Goal: Information Seeking & Learning: Get advice/opinions

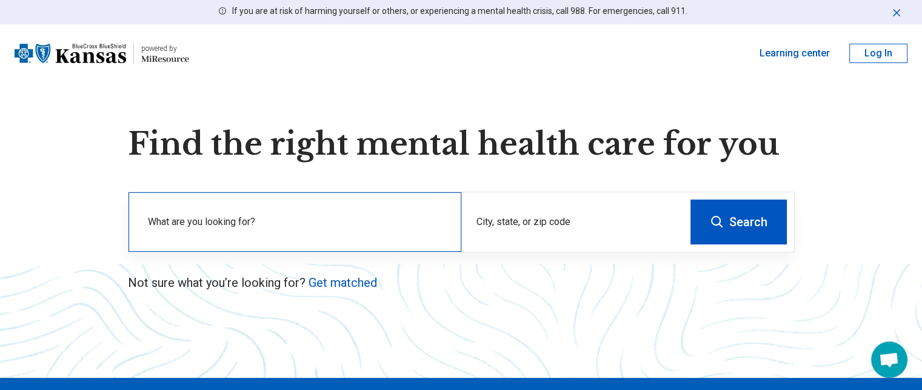
click at [284, 239] on div "What are you looking for?" at bounding box center [295, 221] width 333 height 59
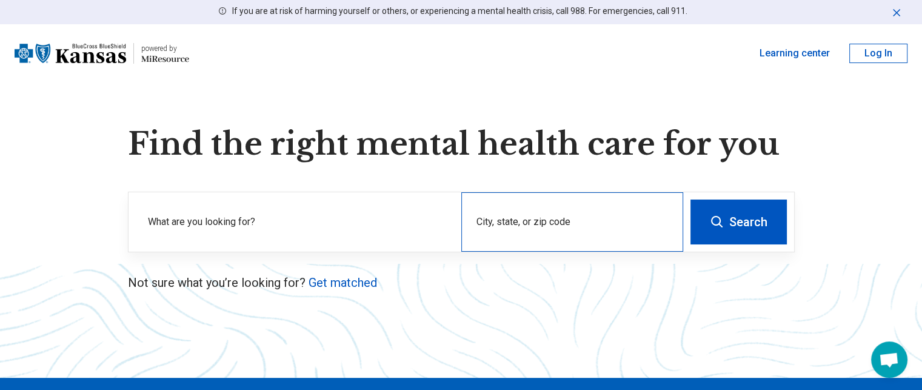
click at [524, 222] on div "City, state, or zip code" at bounding box center [572, 221] width 222 height 59
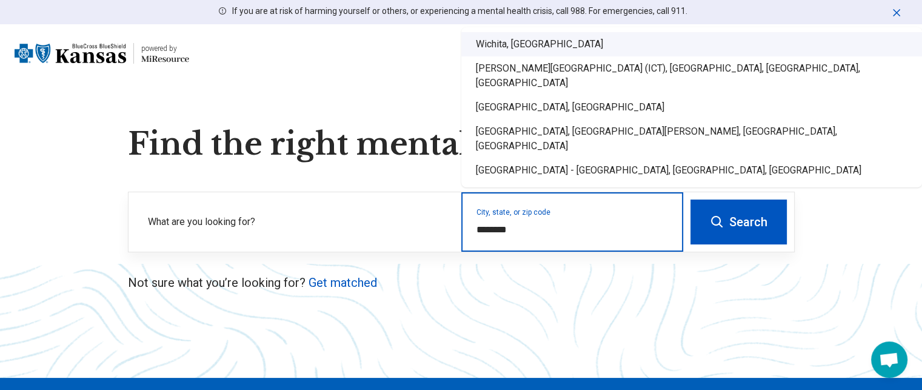
click at [507, 56] on div "Wichita, KS" at bounding box center [691, 44] width 461 height 24
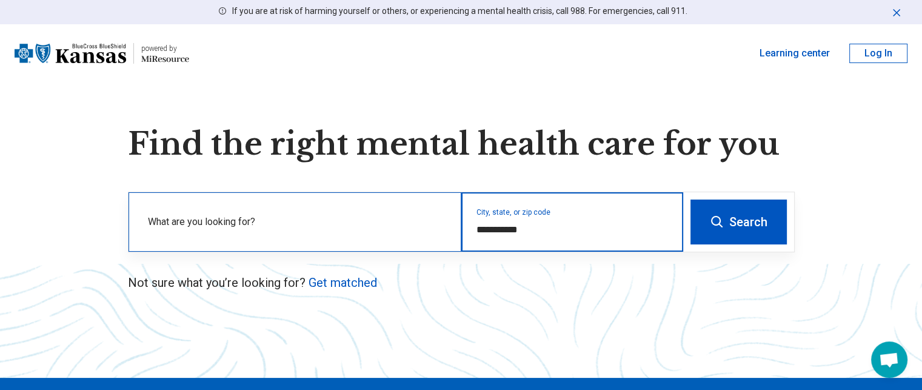
type input "**********"
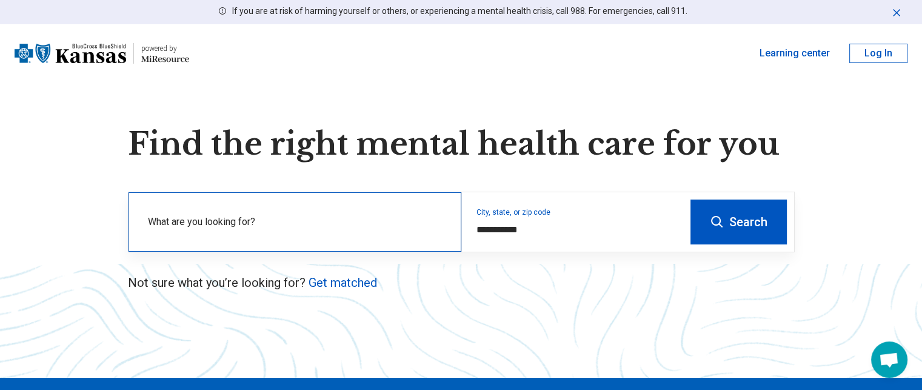
click at [355, 224] on label "What are you looking for?" at bounding box center [297, 222] width 299 height 15
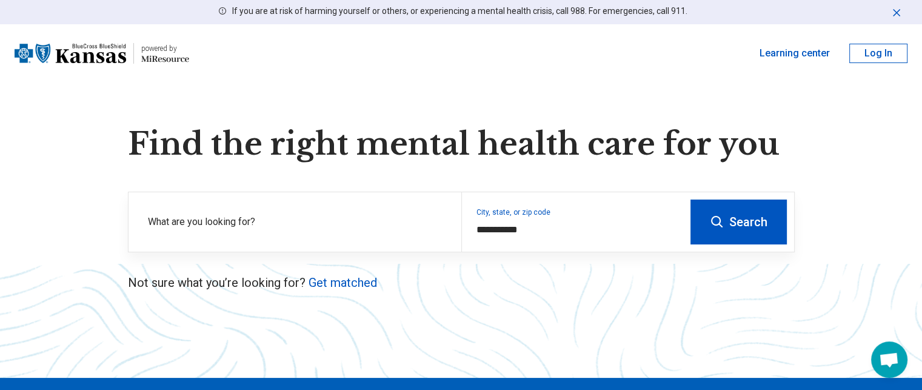
click at [734, 220] on button "Search" at bounding box center [739, 221] width 96 height 45
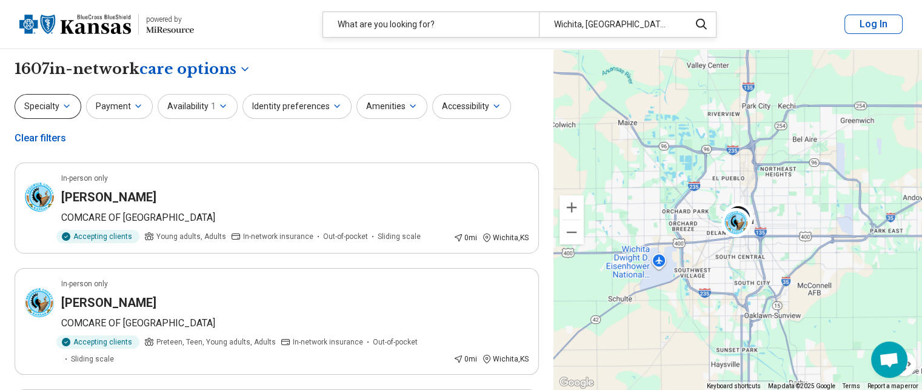
click at [62, 106] on icon "button" at bounding box center [67, 106] width 10 height 10
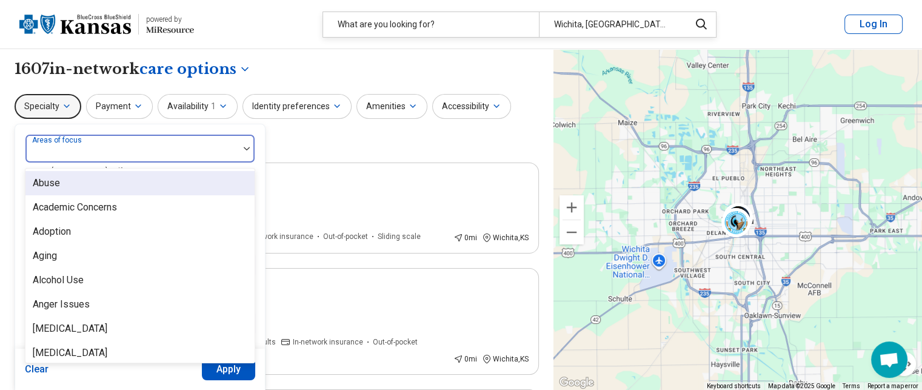
click at [161, 154] on div at bounding box center [132, 153] width 204 height 17
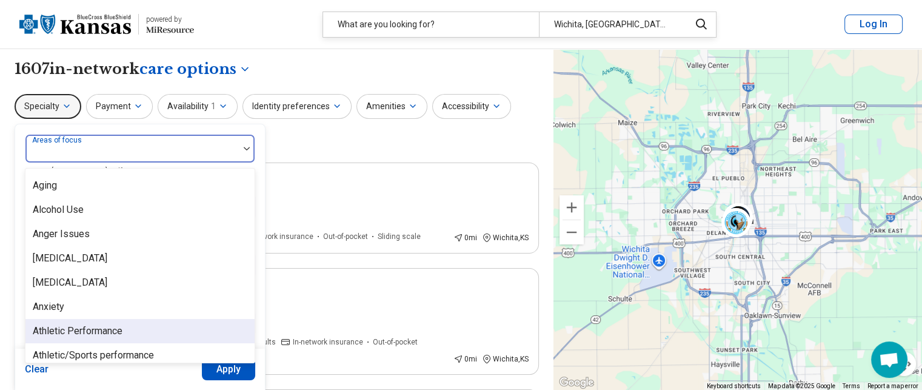
scroll to position [87, 0]
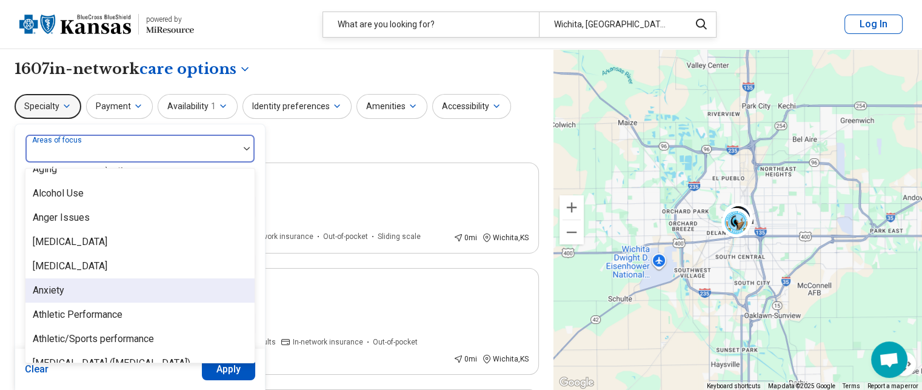
click at [144, 291] on div "Anxiety" at bounding box center [139, 290] width 229 height 24
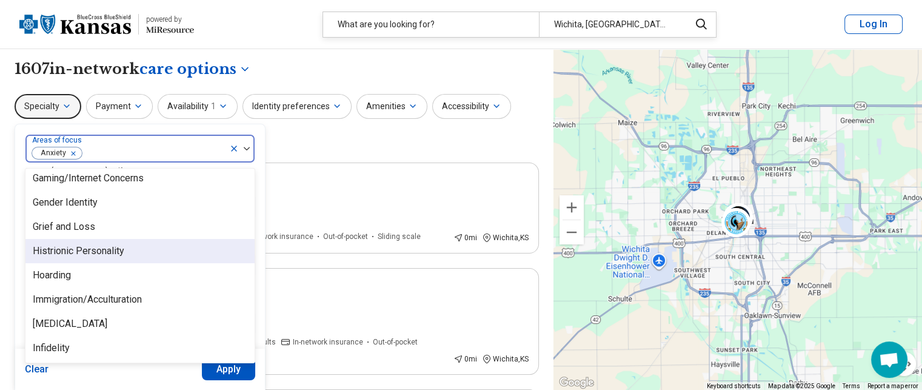
scroll to position [964, 0]
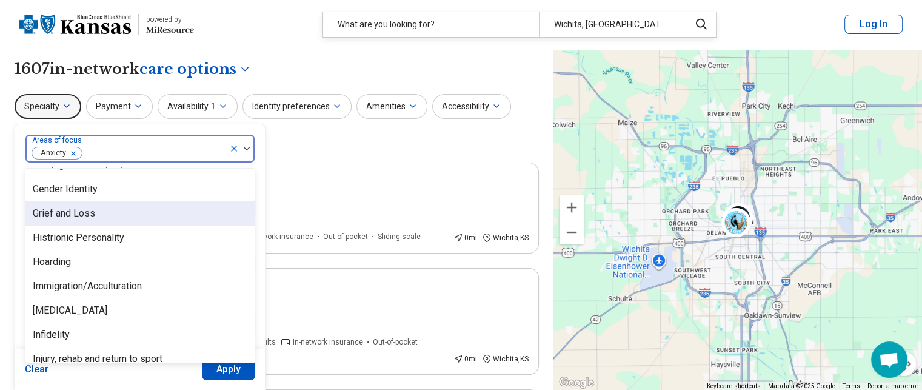
click at [148, 209] on div "Grief and Loss" at bounding box center [139, 213] width 229 height 24
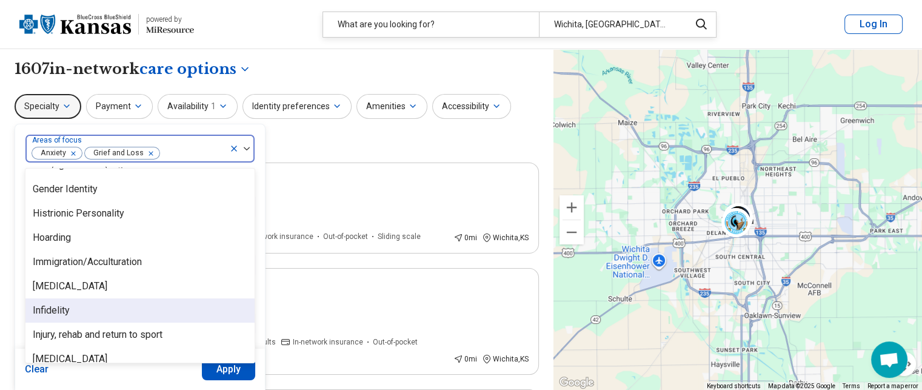
click at [133, 316] on div "Infidelity" at bounding box center [139, 310] width 229 height 24
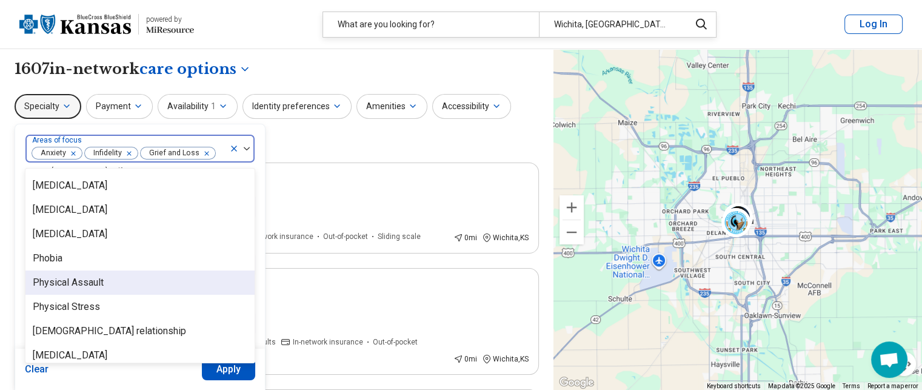
scroll to position [1507, 0]
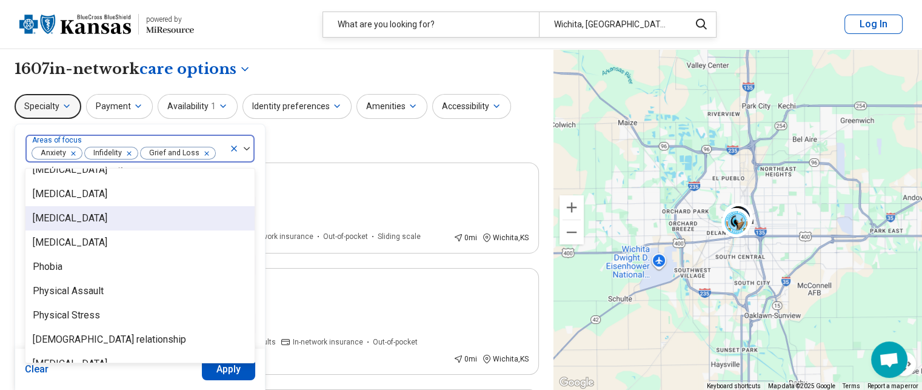
click at [93, 225] on div "[MEDICAL_DATA]" at bounding box center [139, 218] width 229 height 24
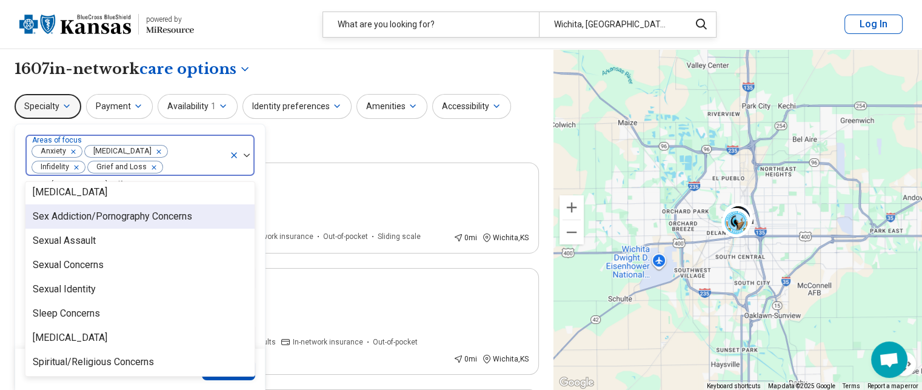
scroll to position [2031, 0]
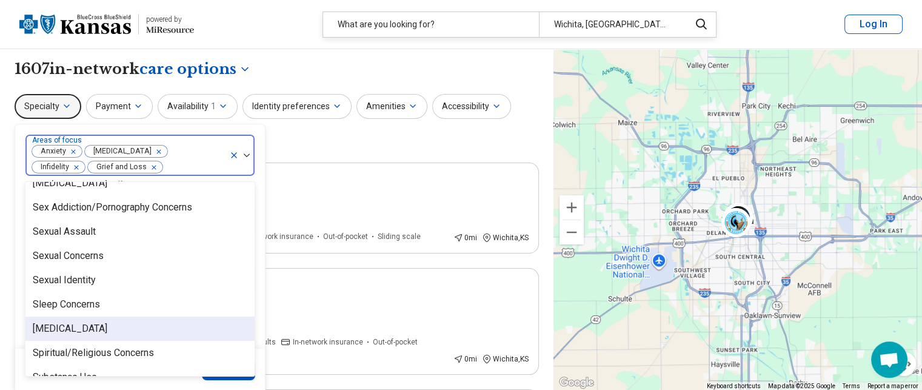
click at [150, 334] on div "[MEDICAL_DATA]" at bounding box center [139, 328] width 229 height 24
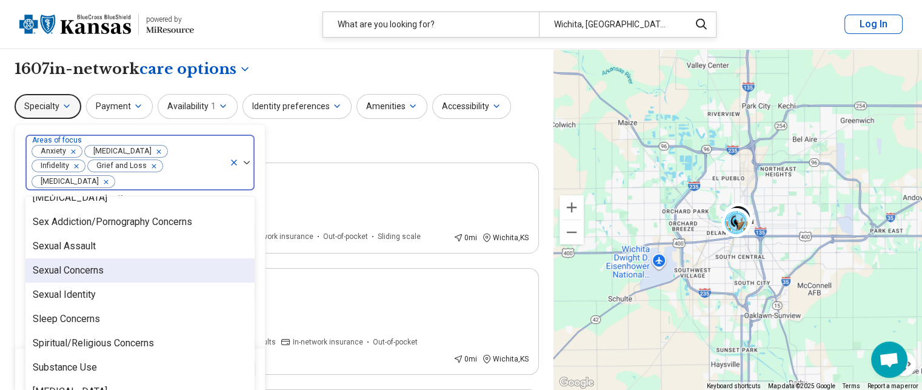
scroll to position [2144, 0]
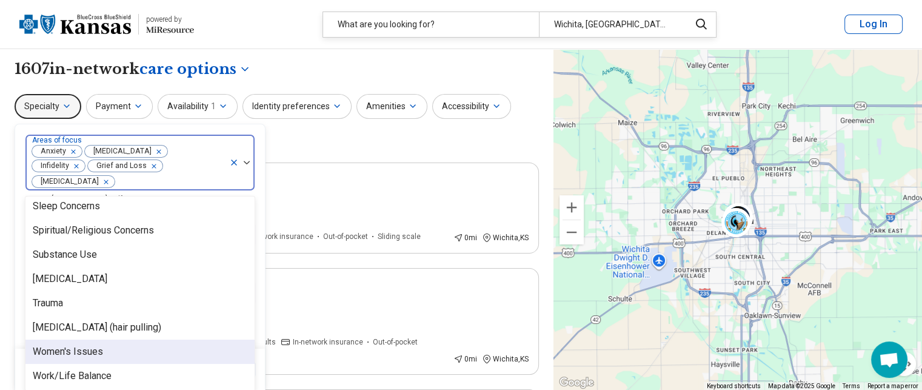
click at [141, 341] on div "Women's Issues" at bounding box center [139, 351] width 229 height 24
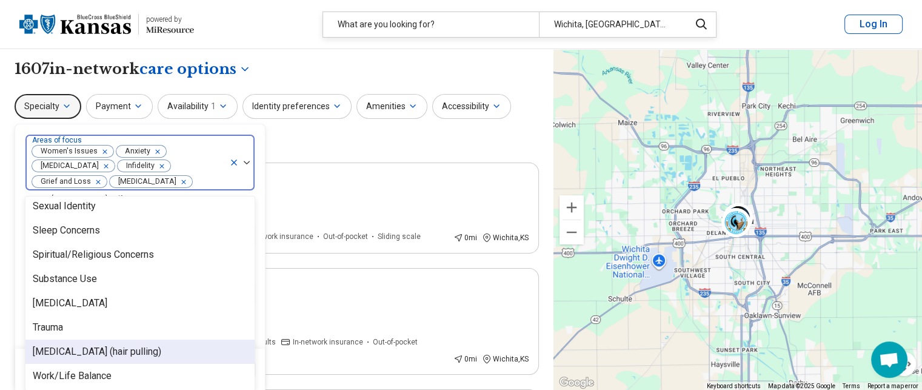
scroll to position [2119, 0]
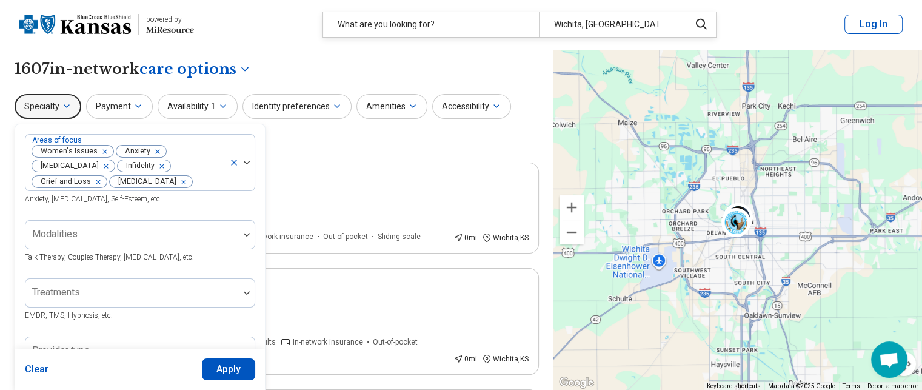
click at [300, 137] on div "Specialty Areas of focus Women's Issues Anxiety Personal Growth Infidelity Grie…" at bounding box center [277, 123] width 524 height 59
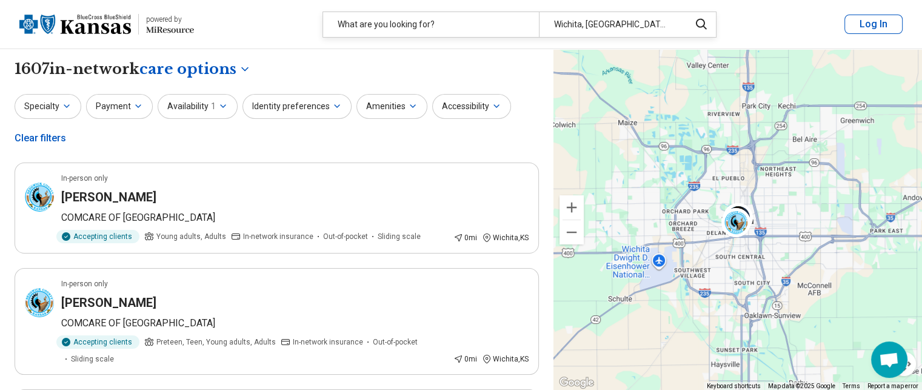
click at [300, 137] on div "Specialty Payment Availability 1 Identity preferences Amenities Accessibility C…" at bounding box center [277, 123] width 524 height 59
click at [62, 99] on button "Specialty" at bounding box center [48, 106] width 67 height 25
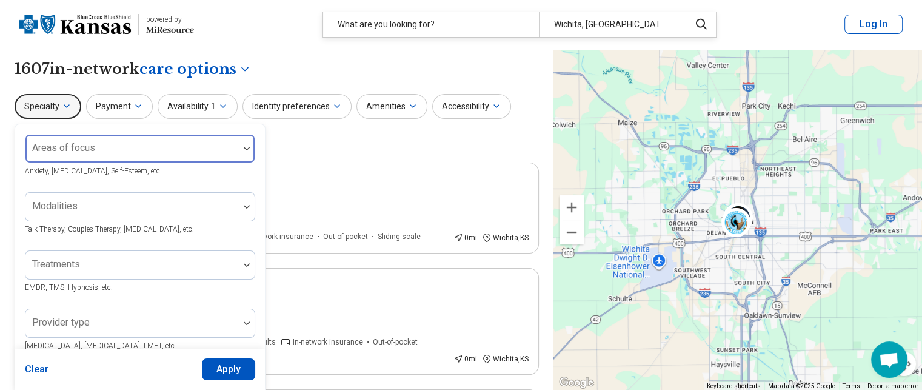
click at [150, 149] on div at bounding box center [132, 153] width 204 height 17
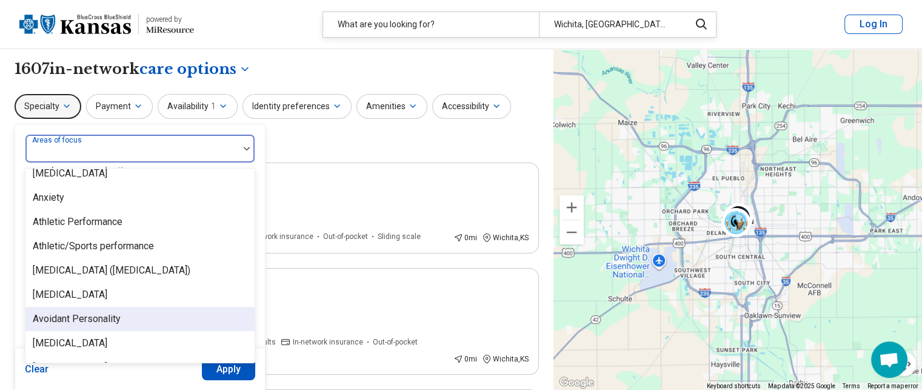
scroll to position [172, 0]
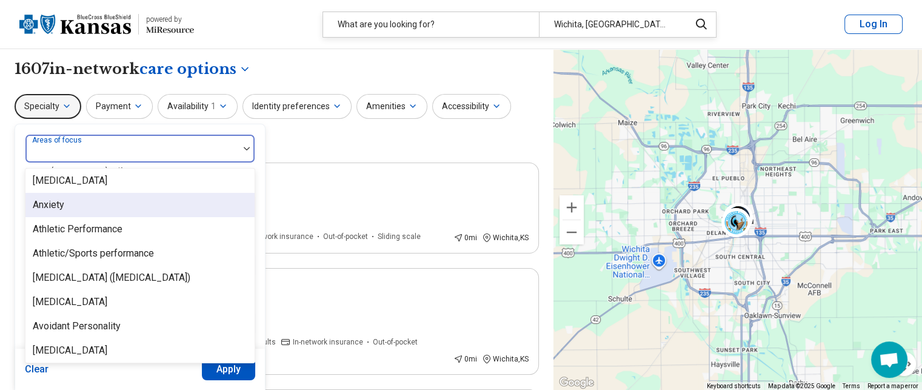
click at [66, 207] on div "Anxiety" at bounding box center [139, 205] width 229 height 24
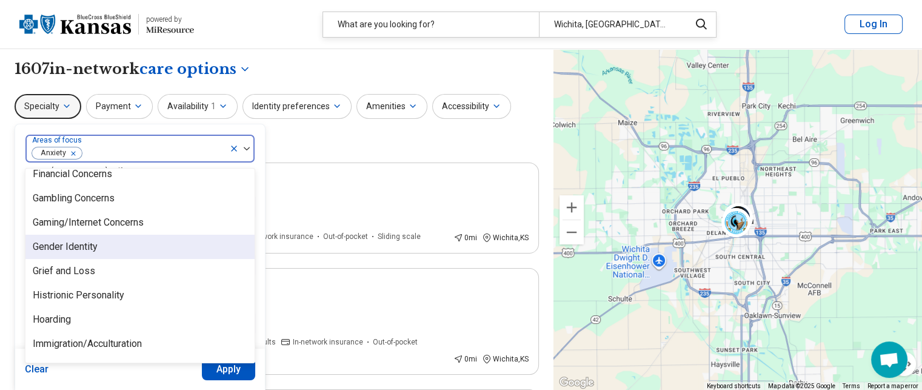
scroll to position [907, 0]
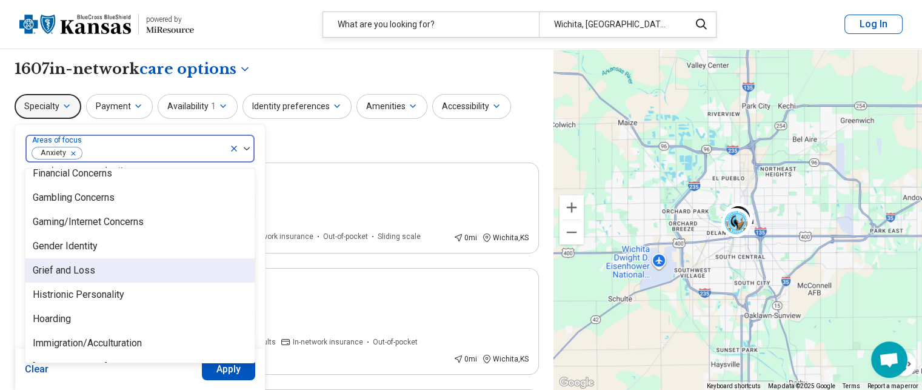
click at [136, 270] on div "Grief and Loss" at bounding box center [139, 270] width 229 height 24
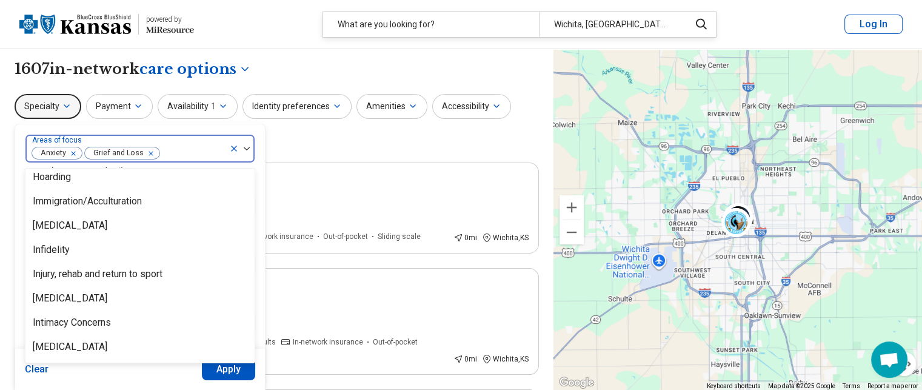
scroll to position [1025, 0]
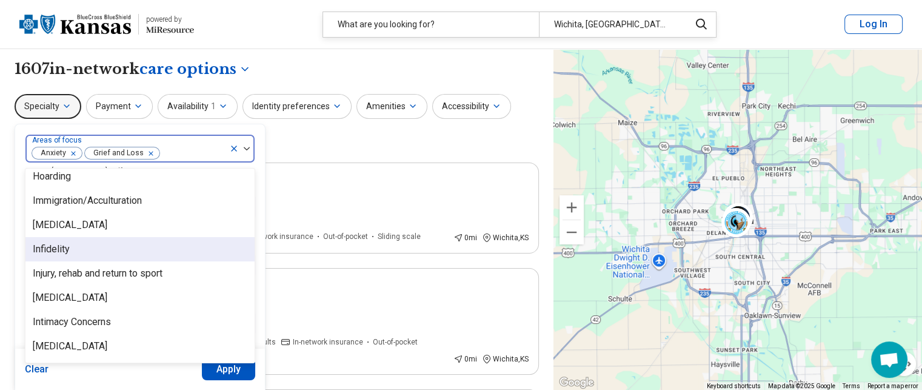
click at [109, 249] on div "Infidelity" at bounding box center [139, 249] width 229 height 24
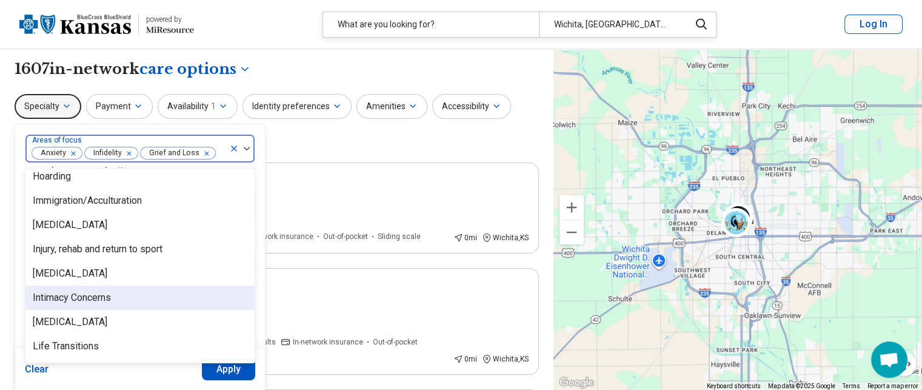
click at [146, 302] on div "Intimacy Concerns" at bounding box center [139, 298] width 229 height 24
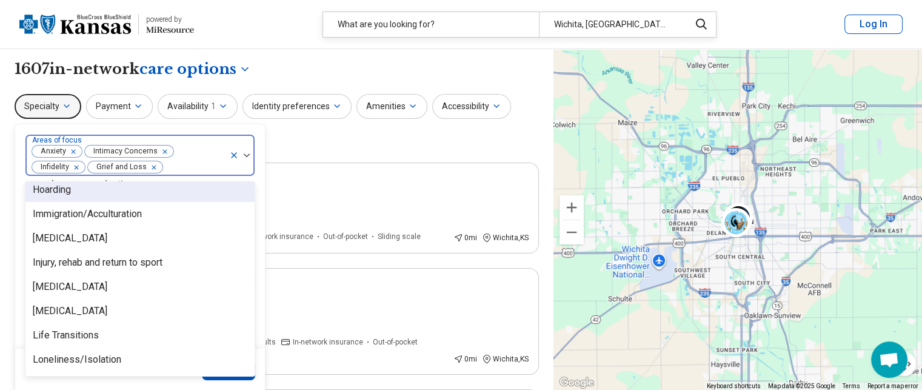
click at [164, 150] on icon "Remove [object Object]" at bounding box center [162, 151] width 8 height 8
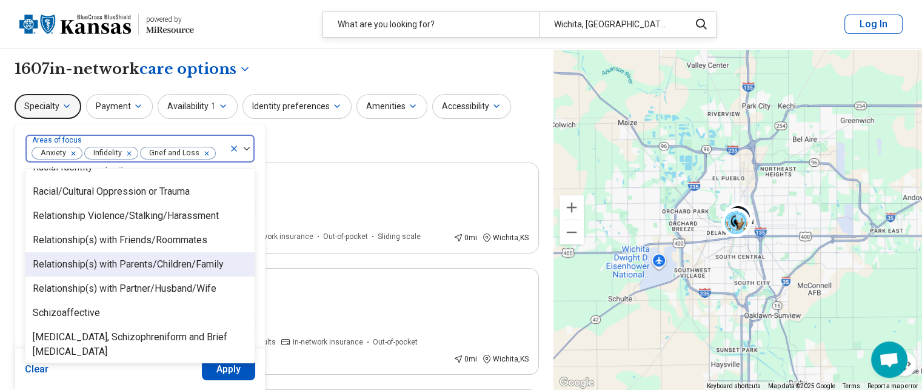
scroll to position [1801, 0]
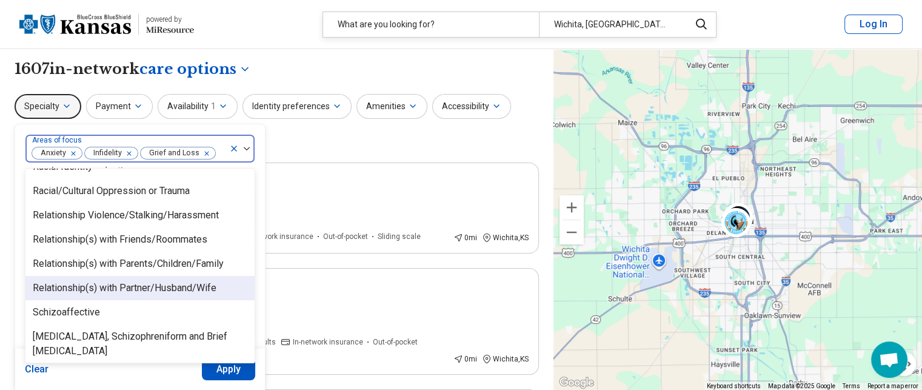
click at [167, 283] on div "Relationship(s) with Partner/Husband/Wife" at bounding box center [125, 288] width 184 height 15
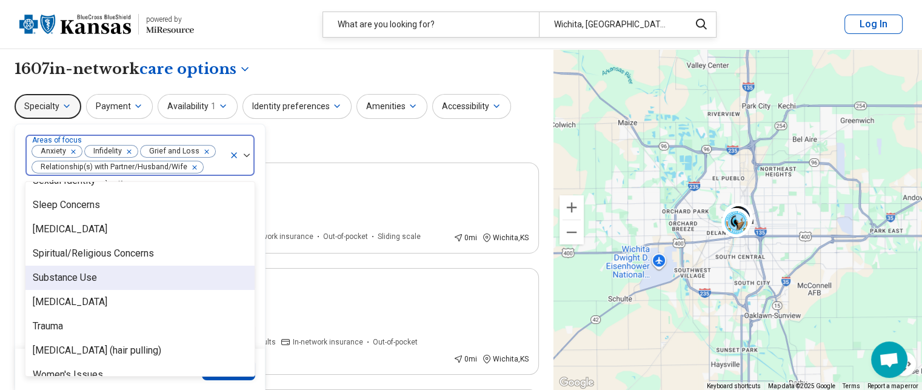
scroll to position [2168, 0]
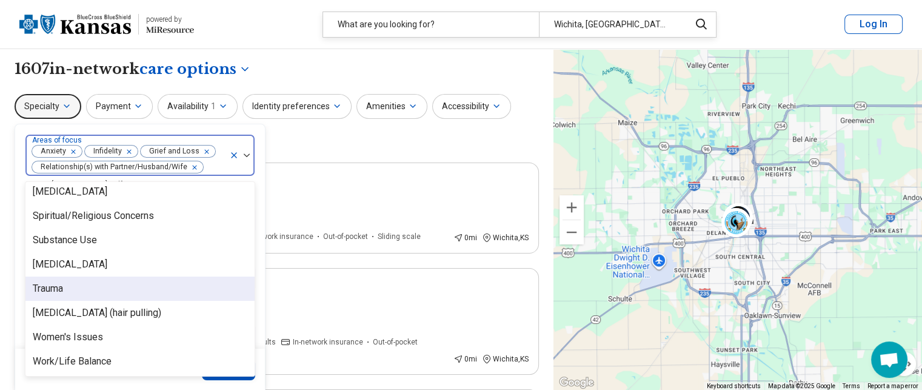
click at [136, 281] on div "Trauma" at bounding box center [139, 288] width 229 height 24
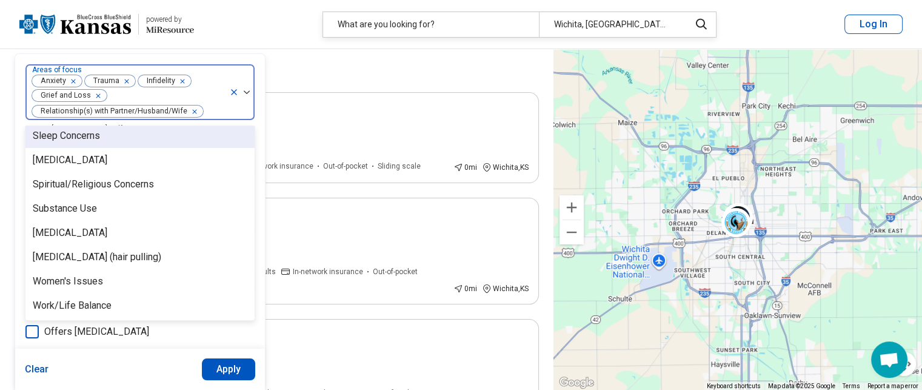
scroll to position [87, 0]
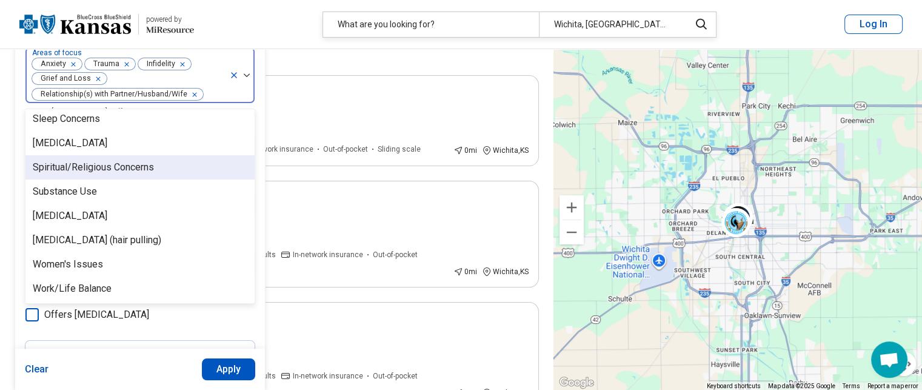
click at [206, 176] on div "Spiritual/Religious Concerns" at bounding box center [139, 167] width 229 height 24
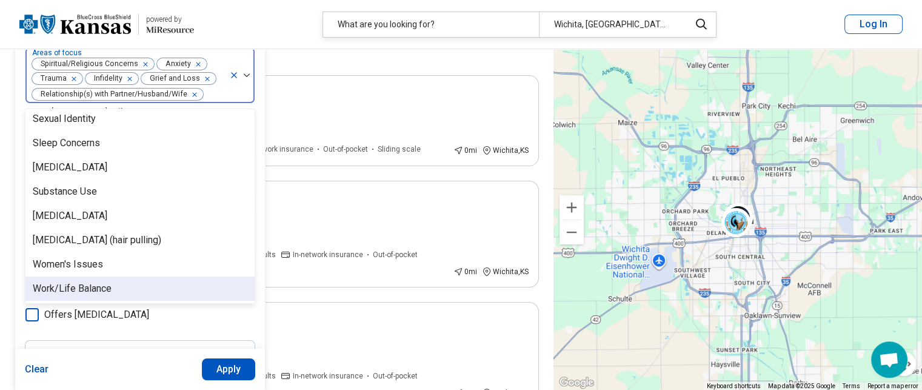
click at [231, 370] on button "Apply" at bounding box center [229, 369] width 54 height 22
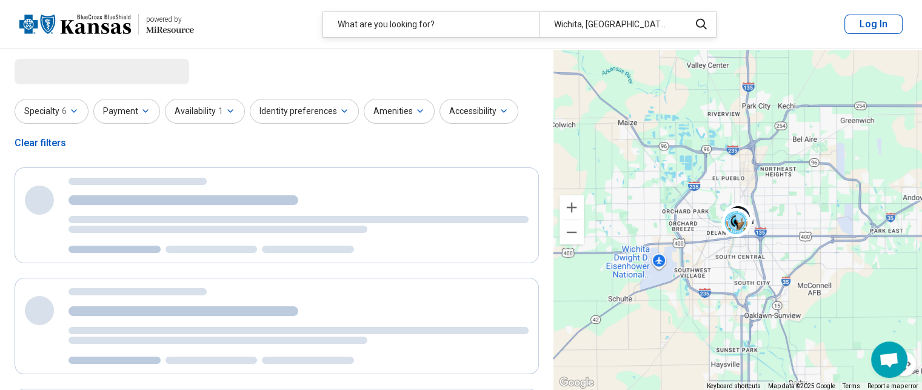
scroll to position [0, 0]
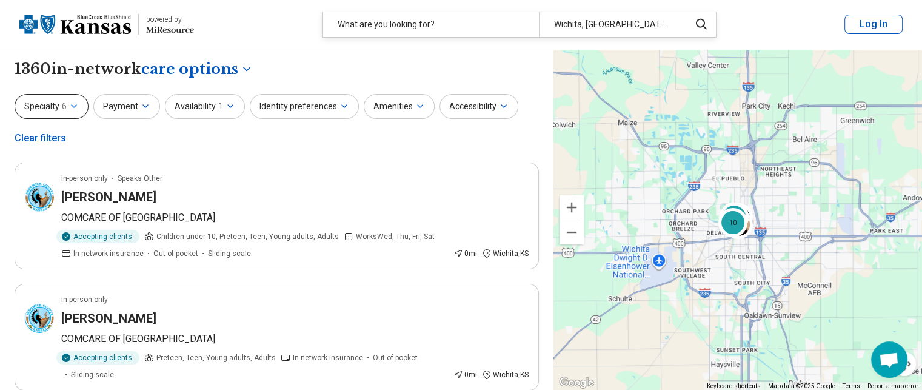
click at [78, 107] on button "Specialty 6" at bounding box center [52, 106] width 74 height 25
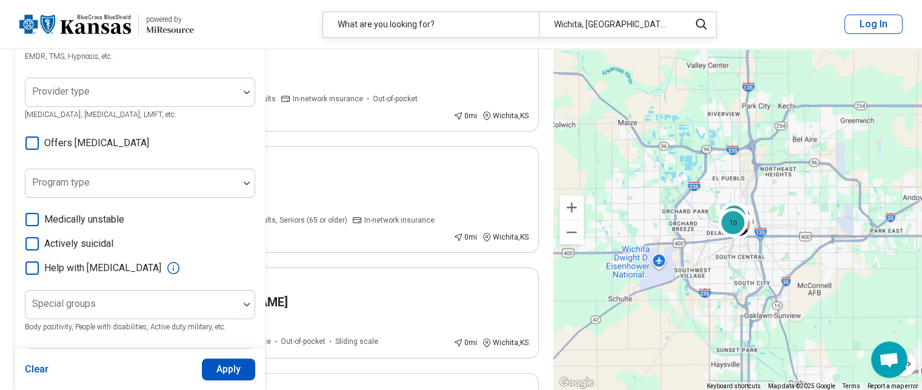
scroll to position [299, 0]
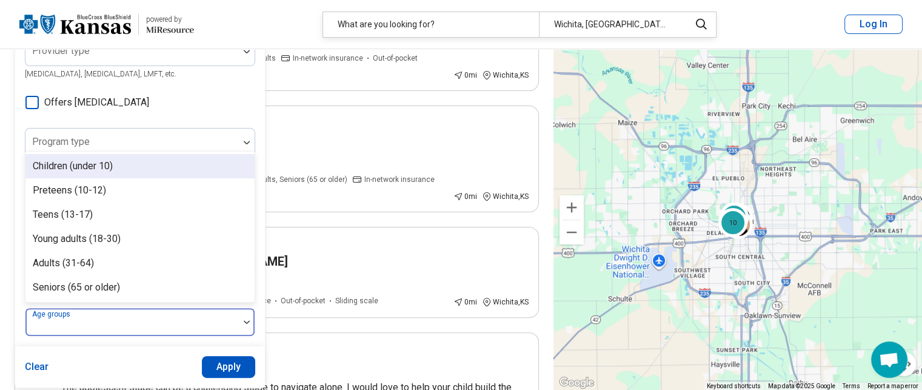
click at [241, 327] on div at bounding box center [247, 322] width 16 height 28
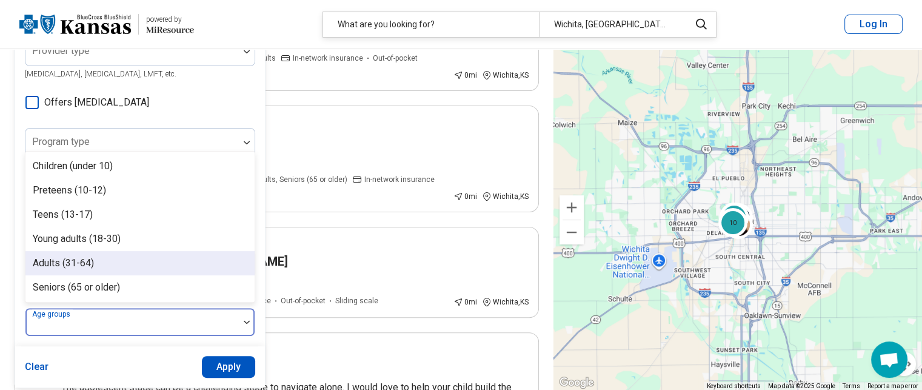
click at [131, 261] on div "Adults (31-64)" at bounding box center [139, 263] width 229 height 24
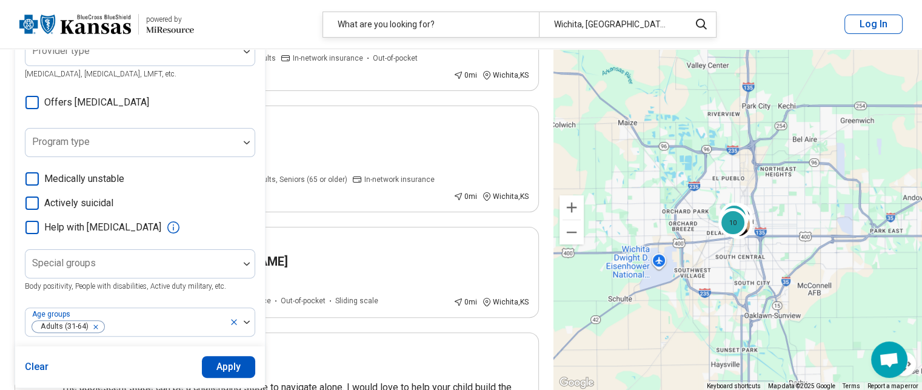
click at [229, 364] on button "Apply" at bounding box center [229, 367] width 54 height 22
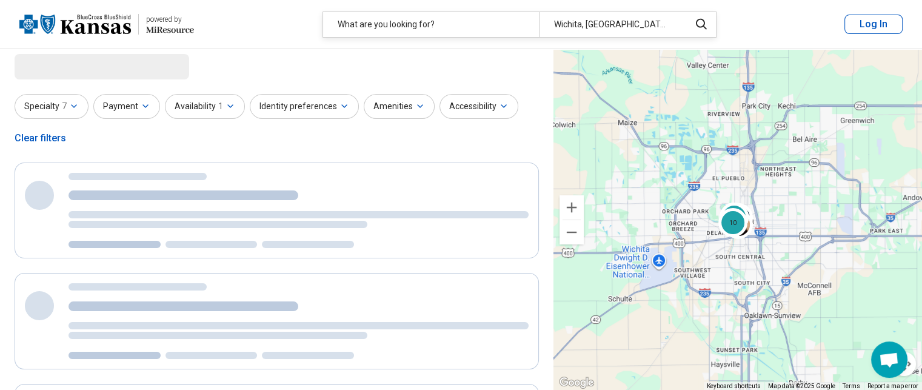
scroll to position [0, 0]
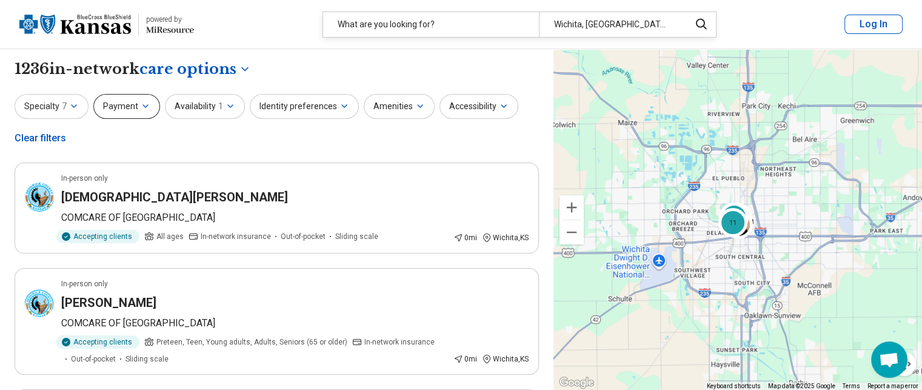
click at [143, 106] on icon "button" at bounding box center [145, 106] width 5 height 2
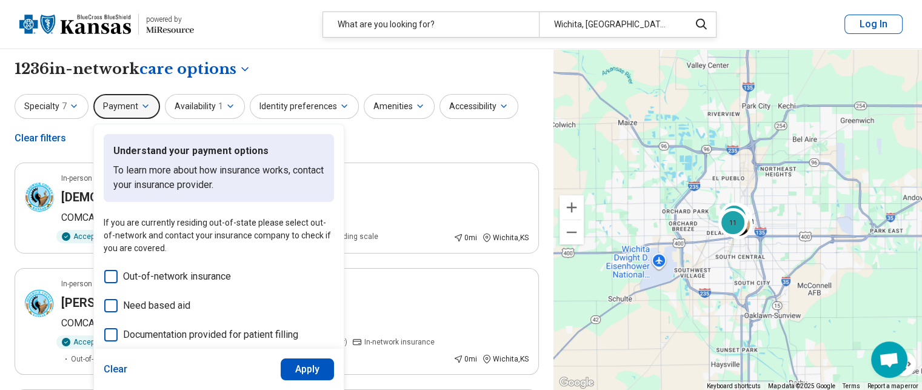
click at [143, 106] on icon "button" at bounding box center [145, 106] width 5 height 2
click at [230, 109] on icon "button" at bounding box center [231, 106] width 10 height 10
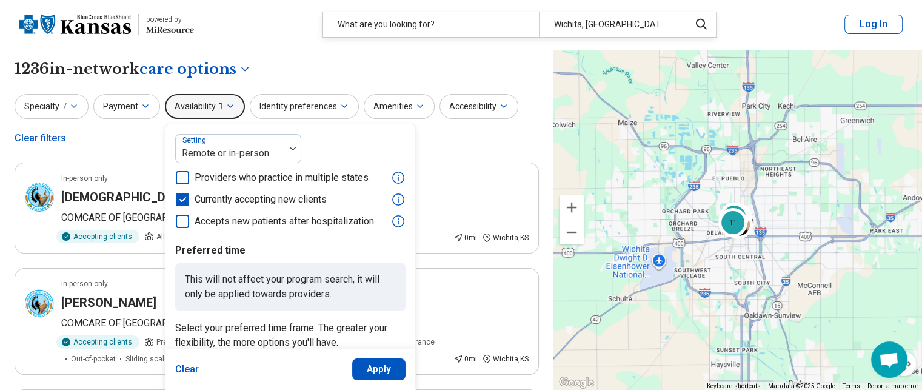
click at [230, 109] on icon "button" at bounding box center [231, 106] width 10 height 10
click at [339, 106] on icon "button" at bounding box center [344, 106] width 10 height 10
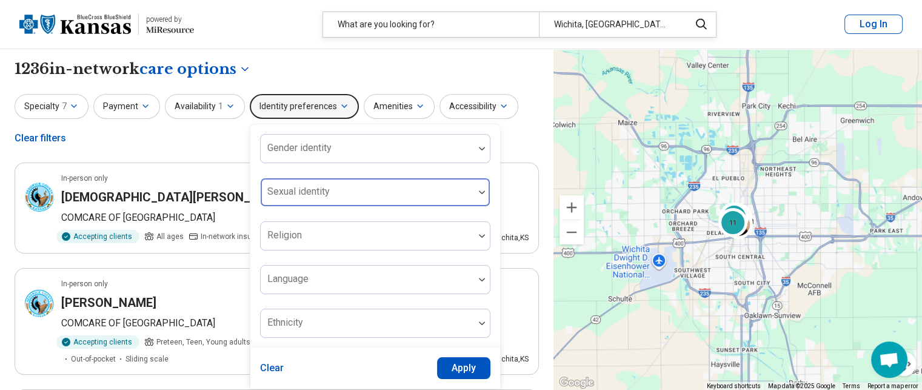
click at [383, 189] on div at bounding box center [368, 197] width 204 height 17
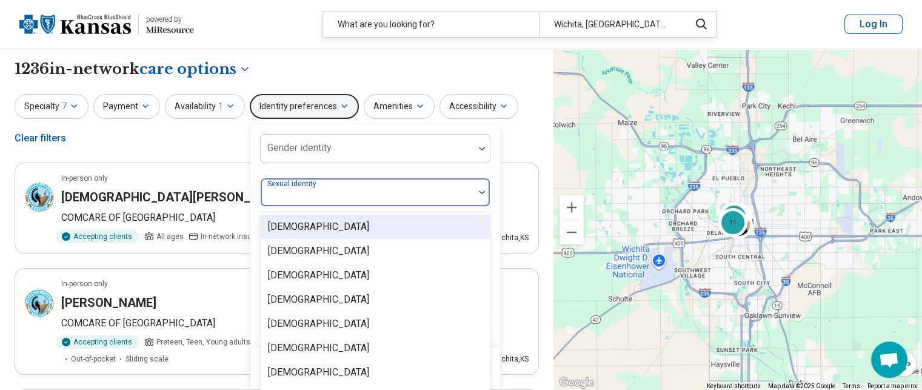
scroll to position [21, 0]
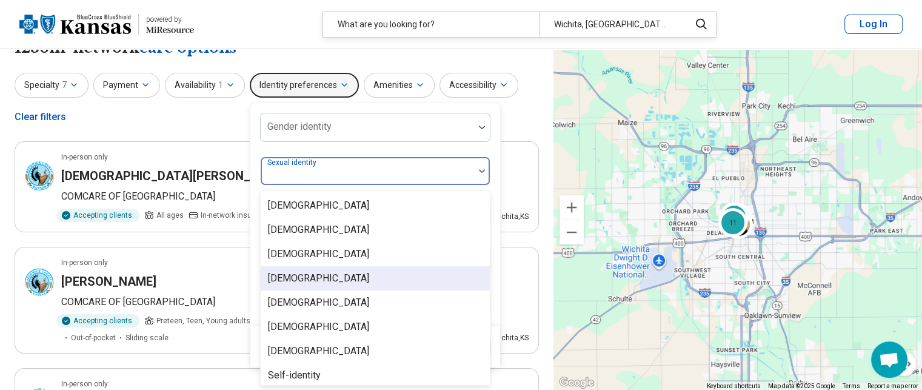
click at [352, 278] on div "Heterosexual" at bounding box center [375, 278] width 229 height 24
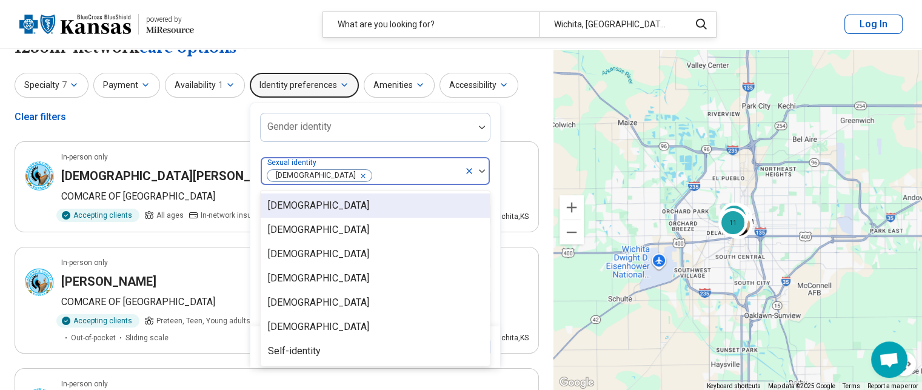
click at [430, 145] on div "Gender identity option Heterosexual, selected. 7 results available. Use Up and …" at bounding box center [375, 215] width 230 height 204
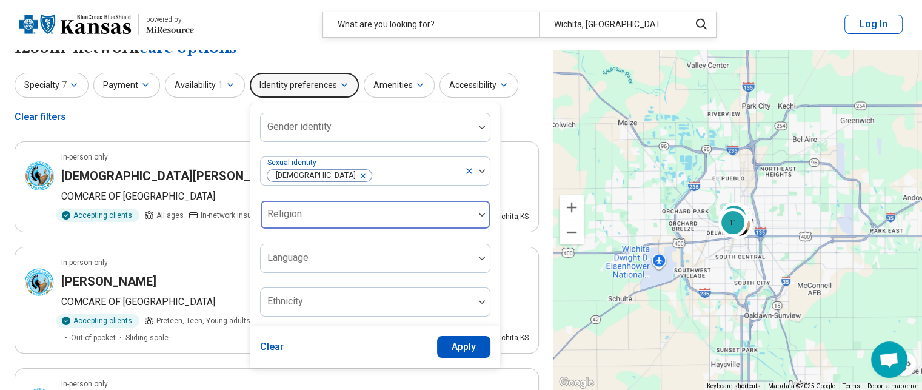
click at [455, 213] on div at bounding box center [368, 219] width 204 height 17
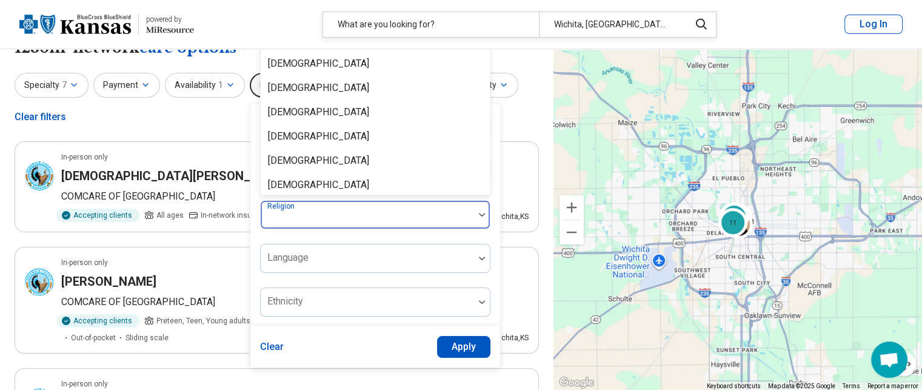
scroll to position [16, 0]
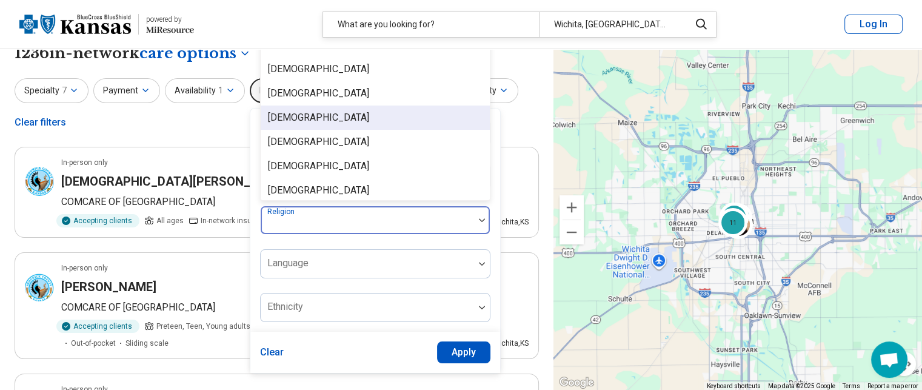
click at [407, 124] on div "[DEMOGRAPHIC_DATA]" at bounding box center [375, 117] width 229 height 24
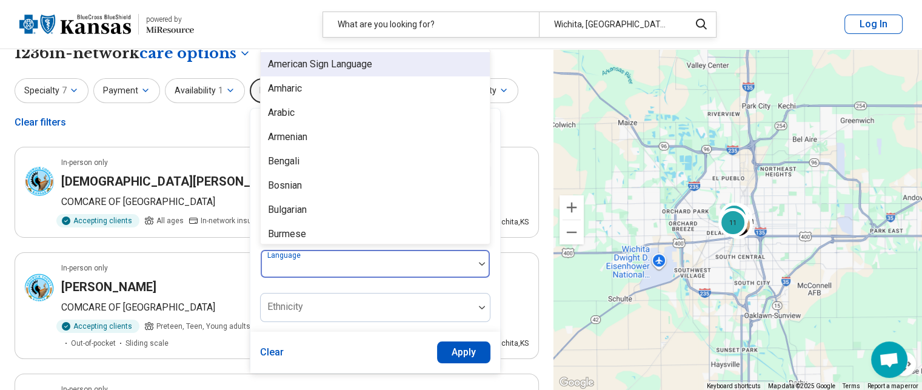
click at [413, 265] on div at bounding box center [368, 268] width 204 height 17
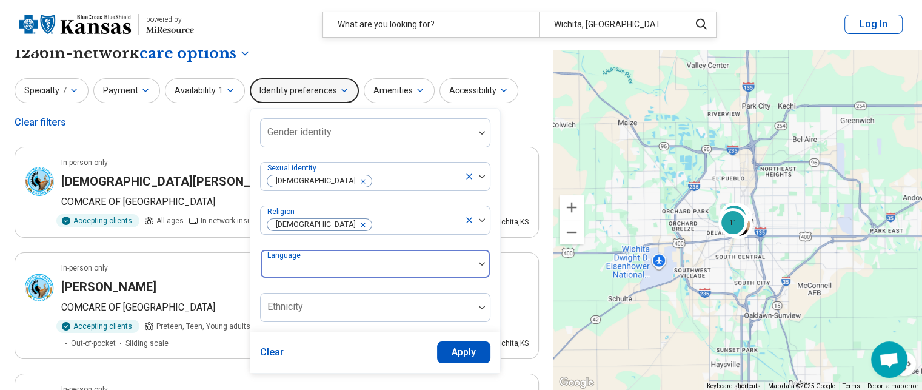
click at [413, 265] on div at bounding box center [368, 268] width 204 height 17
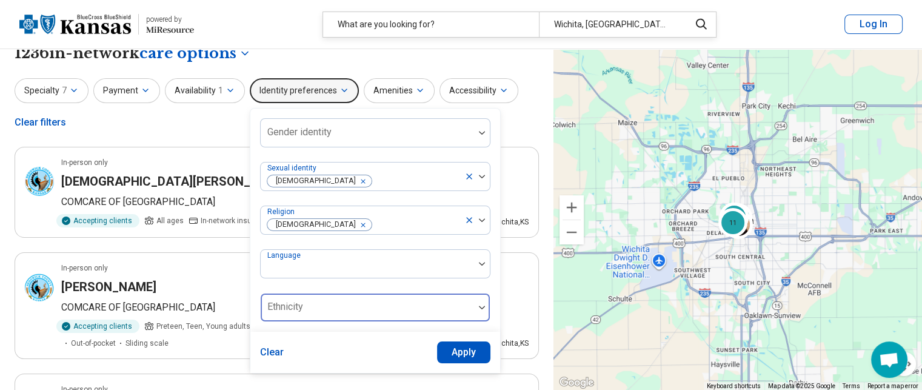
click at [466, 315] on div at bounding box center [367, 307] width 213 height 27
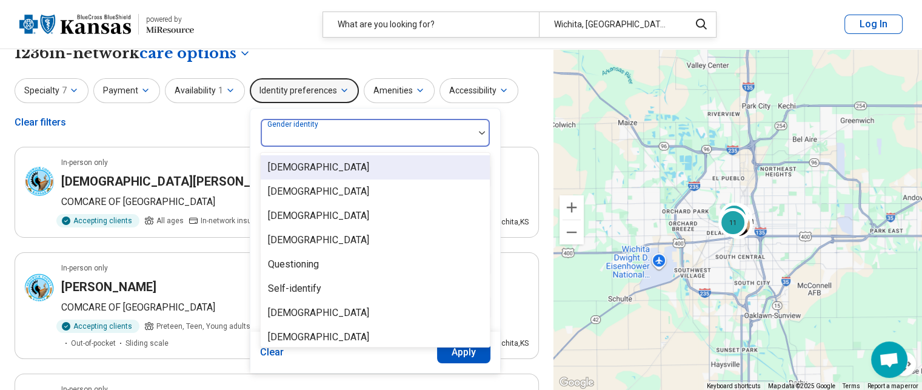
click at [430, 123] on div at bounding box center [367, 132] width 213 height 27
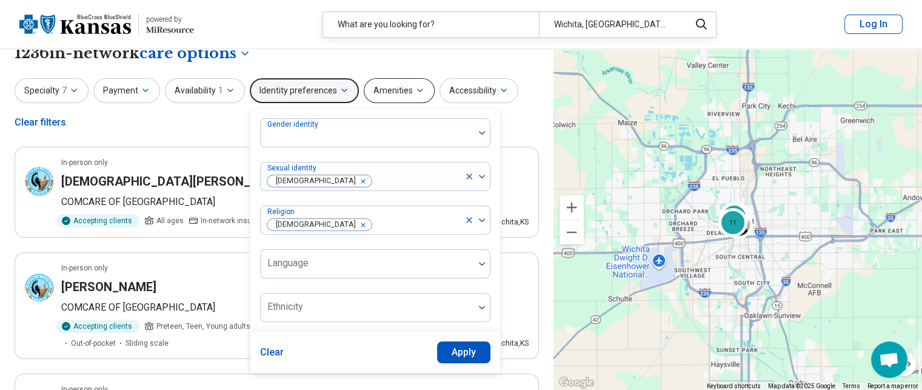
click at [401, 93] on button "Amenities" at bounding box center [399, 90] width 71 height 25
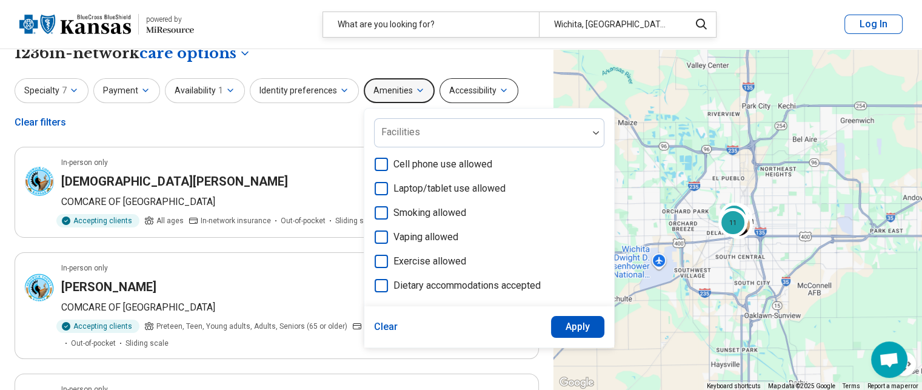
click at [488, 88] on button "Accessibility" at bounding box center [479, 90] width 79 height 25
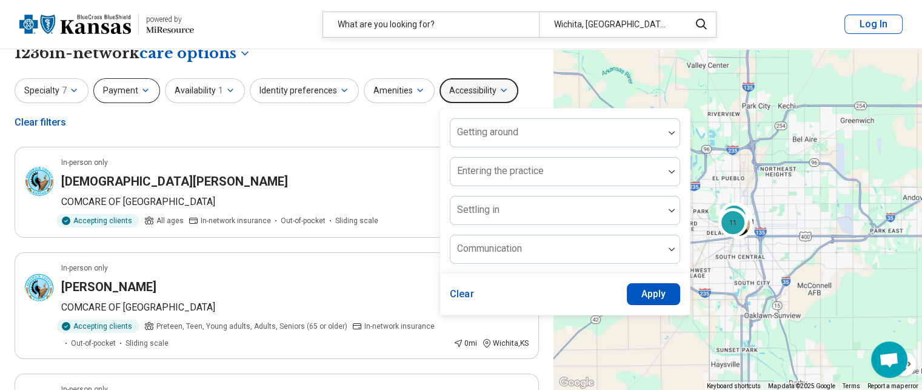
click at [143, 87] on icon "button" at bounding box center [146, 90] width 10 height 10
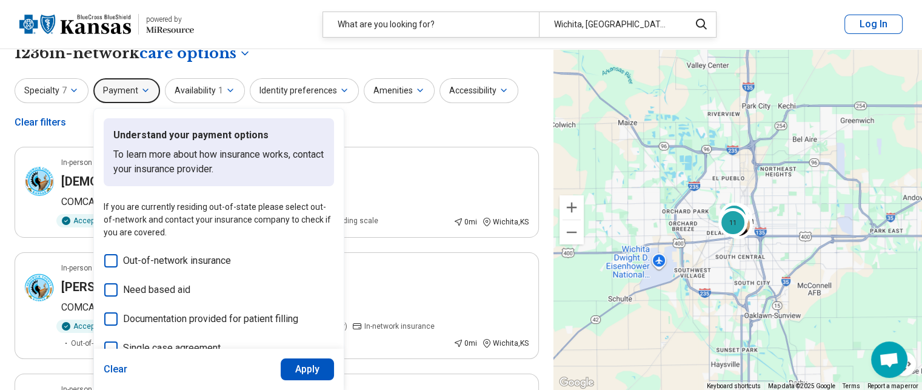
click at [143, 87] on icon "button" at bounding box center [146, 90] width 10 height 10
click at [76, 87] on icon "button" at bounding box center [74, 90] width 10 height 10
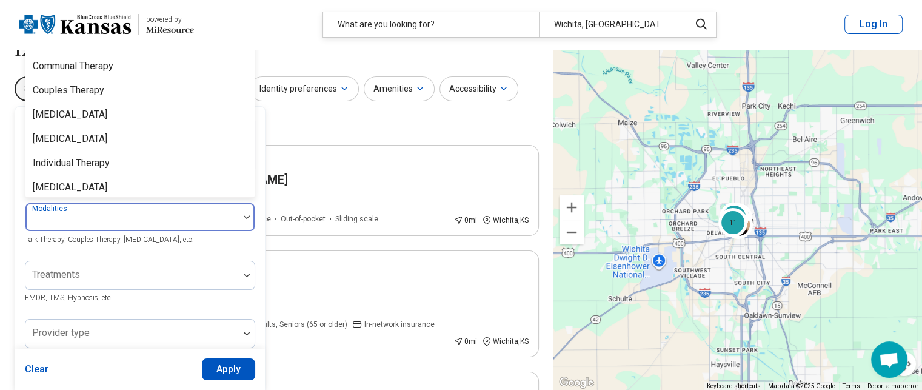
click at [167, 221] on div at bounding box center [132, 221] width 204 height 17
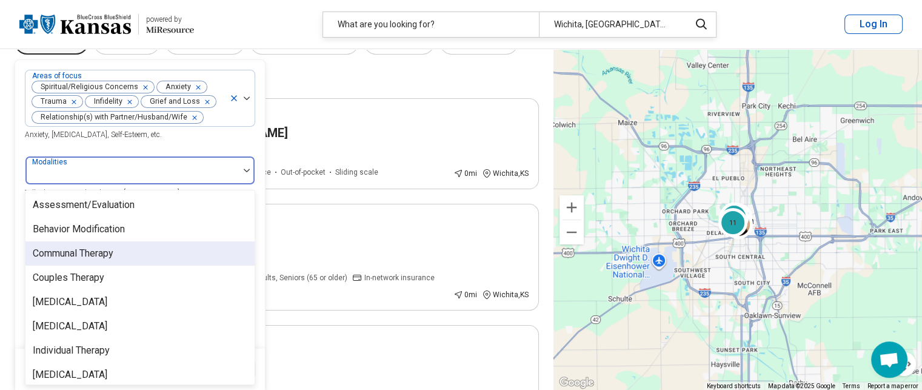
scroll to position [5, 0]
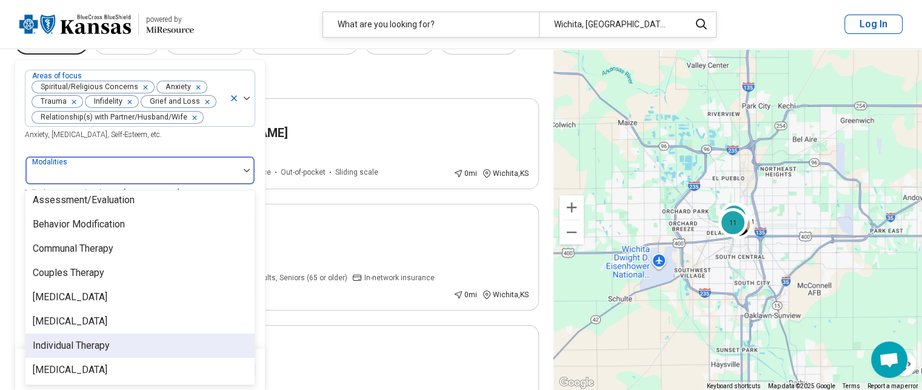
click at [131, 349] on div "Individual Therapy" at bounding box center [139, 345] width 229 height 24
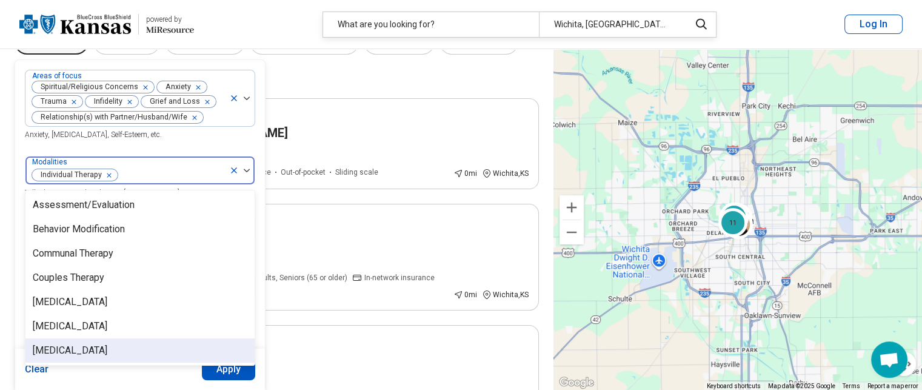
scroll to position [0, 0]
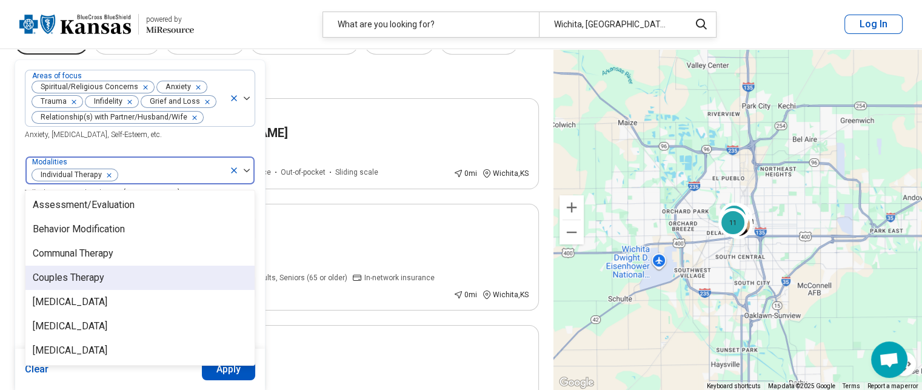
click at [130, 283] on div "Couples Therapy" at bounding box center [139, 278] width 229 height 24
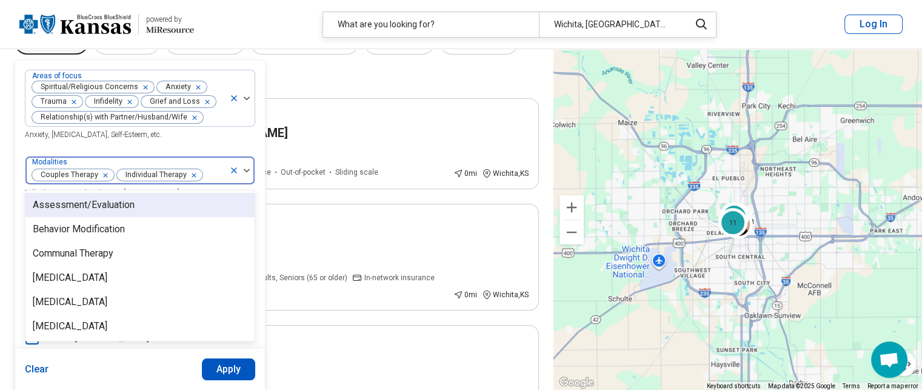
click at [199, 149] on div "Areas of focus Spiritual/Religious Concerns Anxiety Trauma Infidelity Grief and…" at bounding box center [140, 321] width 230 height 502
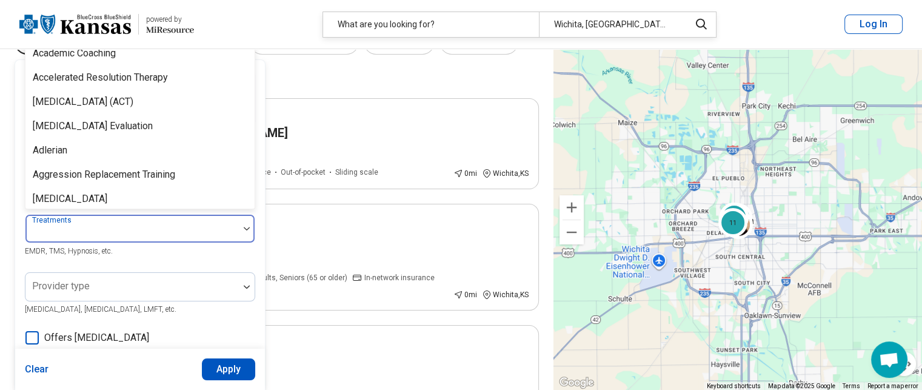
click at [226, 229] on div at bounding box center [132, 233] width 204 height 17
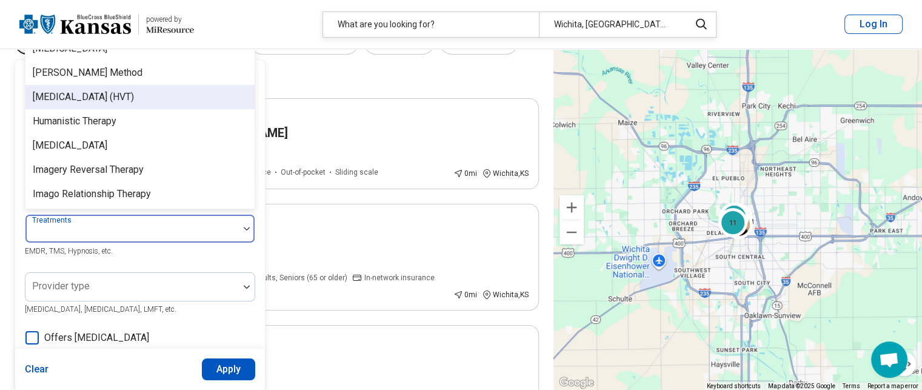
scroll to position [1142, 0]
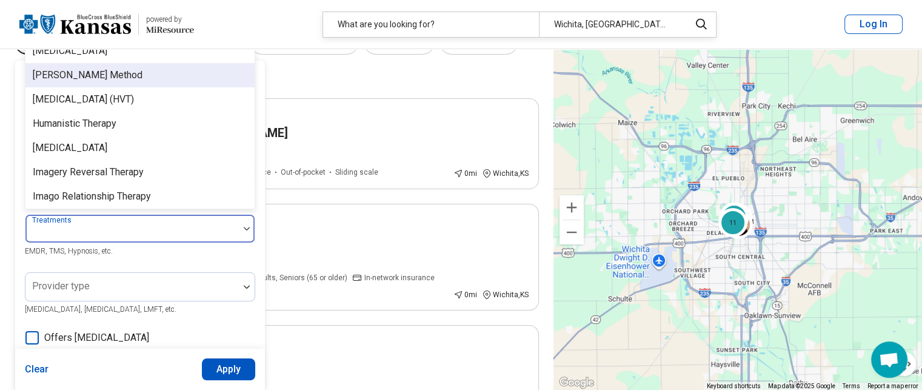
click at [191, 87] on div "[PERSON_NAME] Method" at bounding box center [139, 75] width 229 height 24
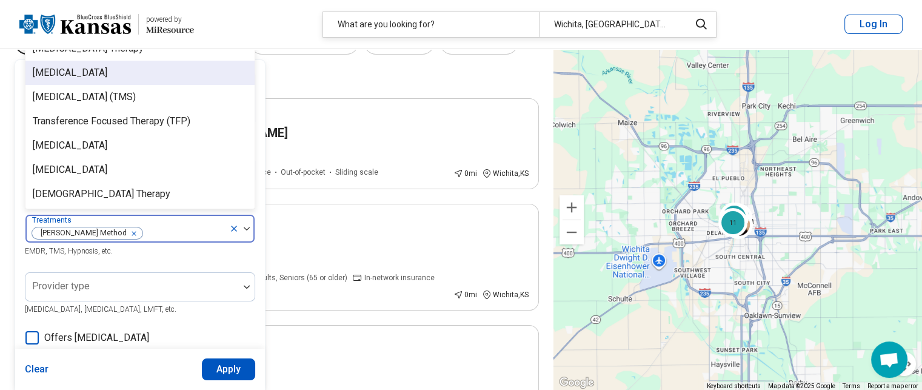
scroll to position [2338, 0]
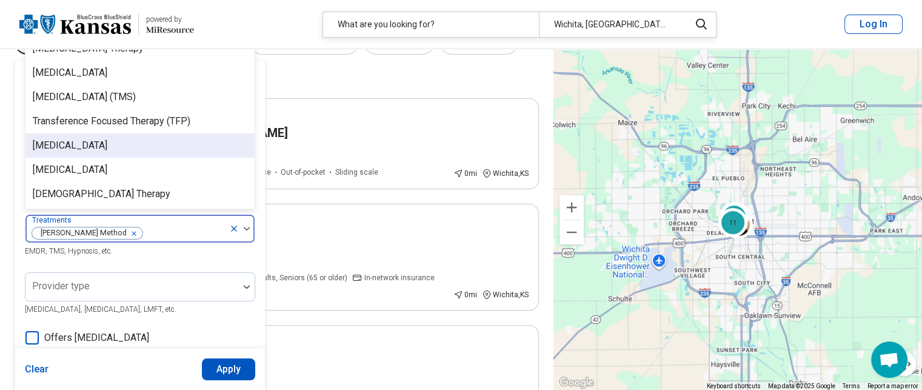
click at [107, 144] on div "Trauma-Focused Cognitive Behavioral Therapy" at bounding box center [70, 145] width 75 height 15
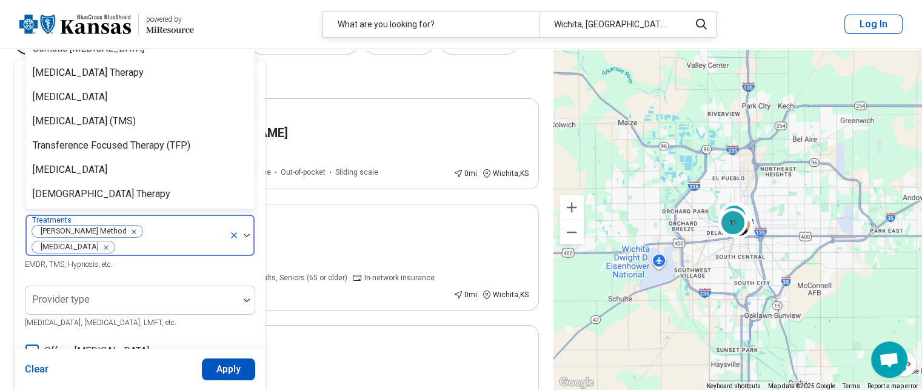
scroll to position [2313, 0]
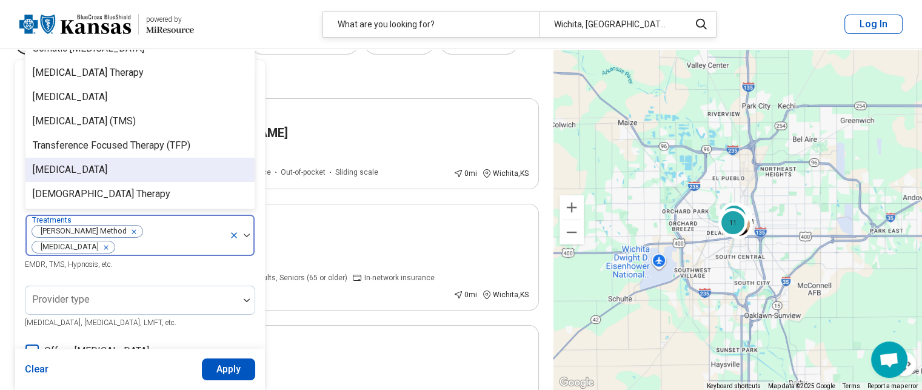
click at [172, 271] on div "option Trauma-Focused Cognitive Behavioral Therapy, selected. 102 results avail…" at bounding box center [140, 242] width 230 height 57
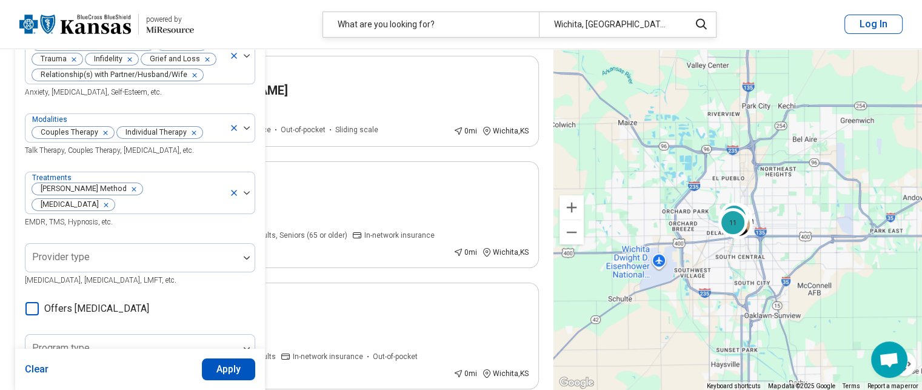
scroll to position [120, 0]
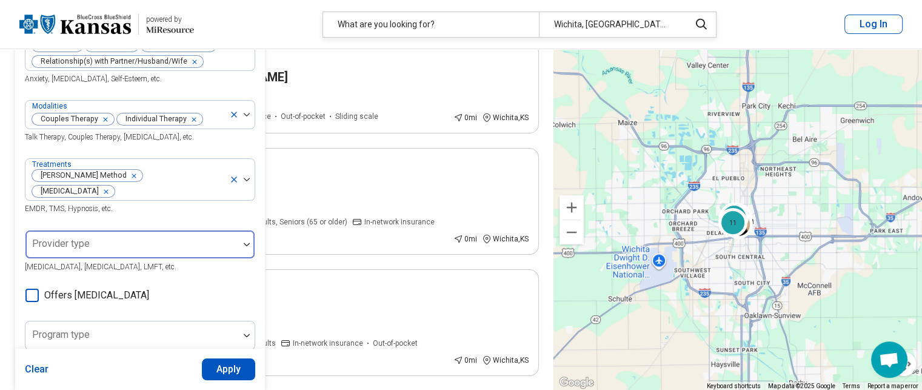
click at [195, 247] on div at bounding box center [132, 249] width 204 height 17
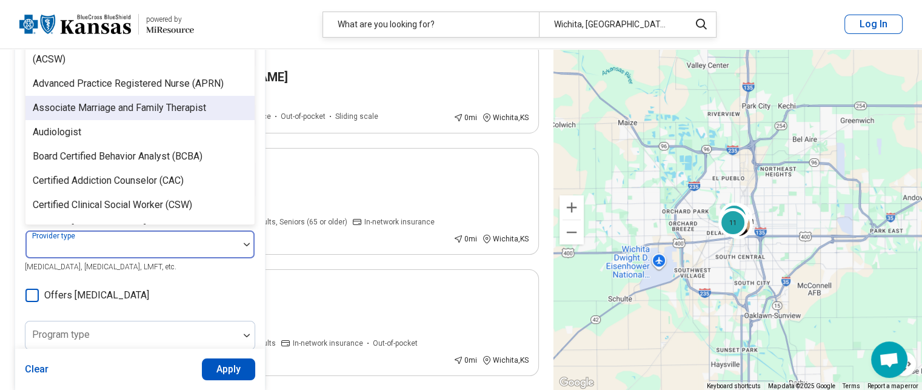
click at [206, 109] on div "Associate Marriage and Family Therapist" at bounding box center [119, 108] width 173 height 15
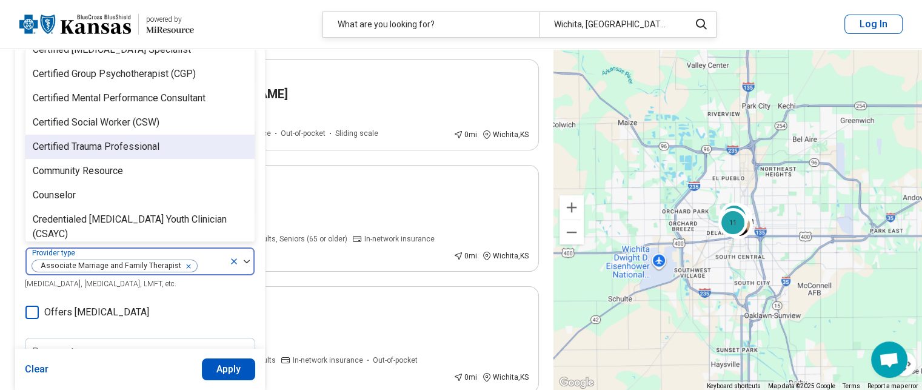
scroll to position [173, 0]
click at [189, 145] on div "Certified Trauma Professional" at bounding box center [139, 145] width 229 height 24
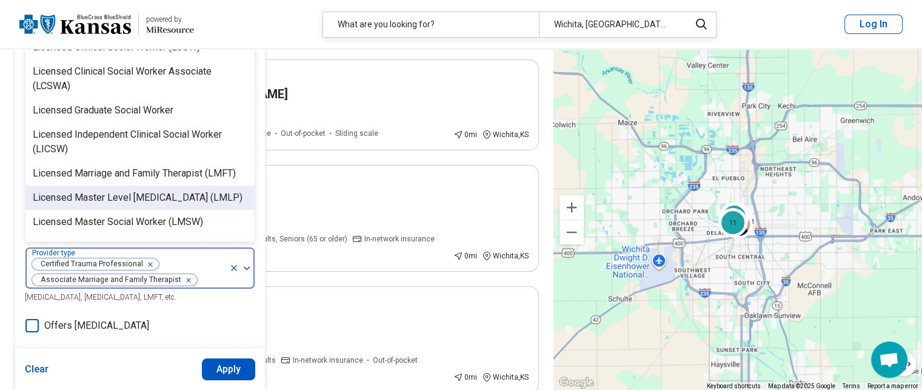
scroll to position [708, 0]
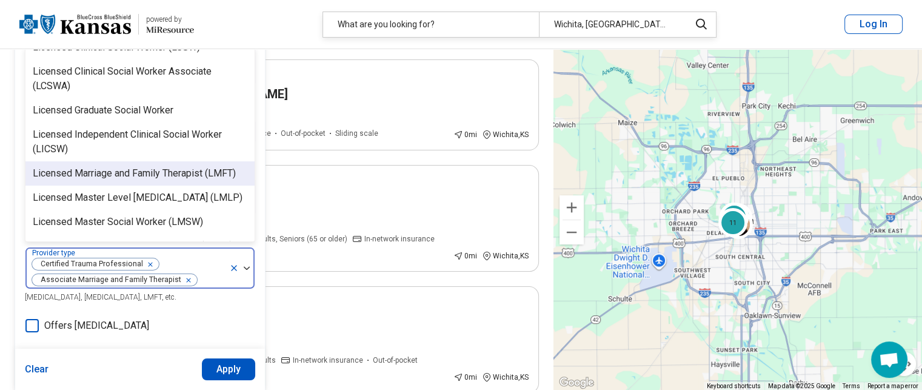
click at [201, 166] on div "Licensed Marriage and Family Therapist (LMFT)" at bounding box center [134, 173] width 203 height 15
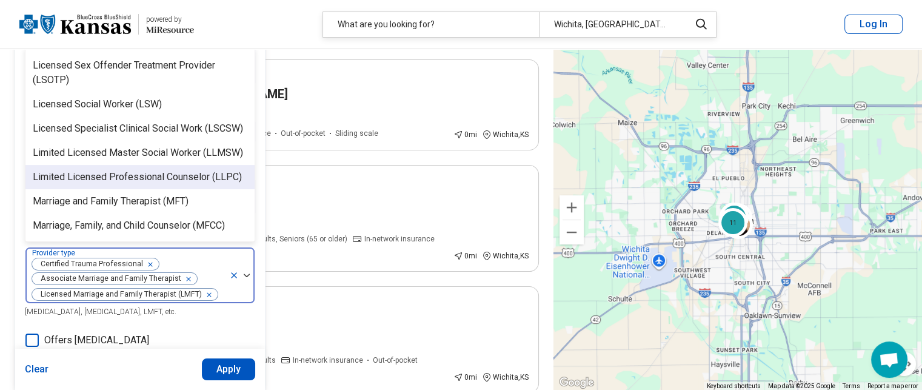
scroll to position [1012, 0]
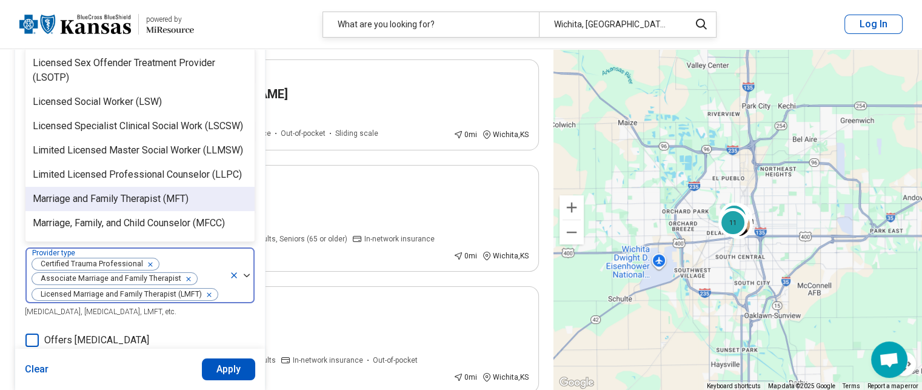
click at [199, 187] on div "Marriage and Family Therapist (MFT)" at bounding box center [139, 199] width 229 height 24
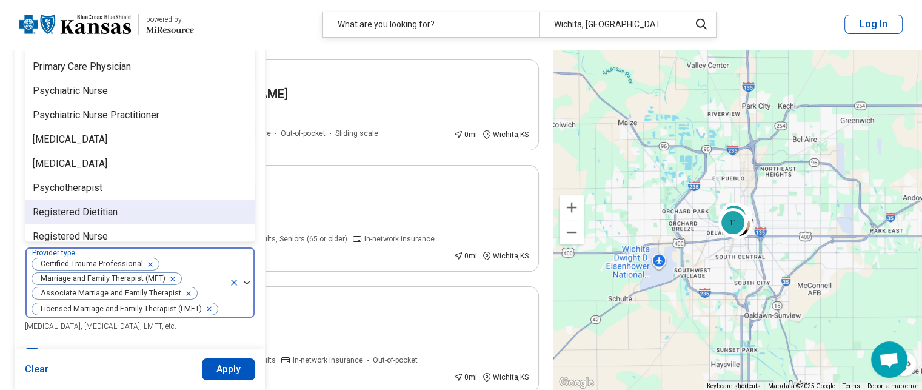
scroll to position [1461, 0]
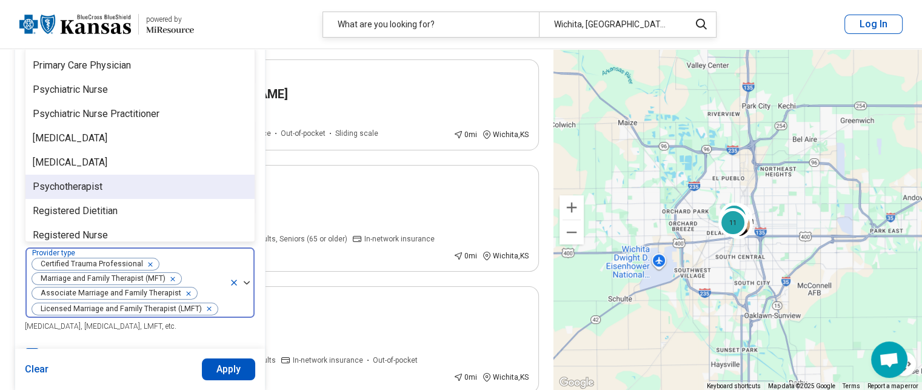
click at [176, 175] on div "Psychotherapist" at bounding box center [139, 187] width 229 height 24
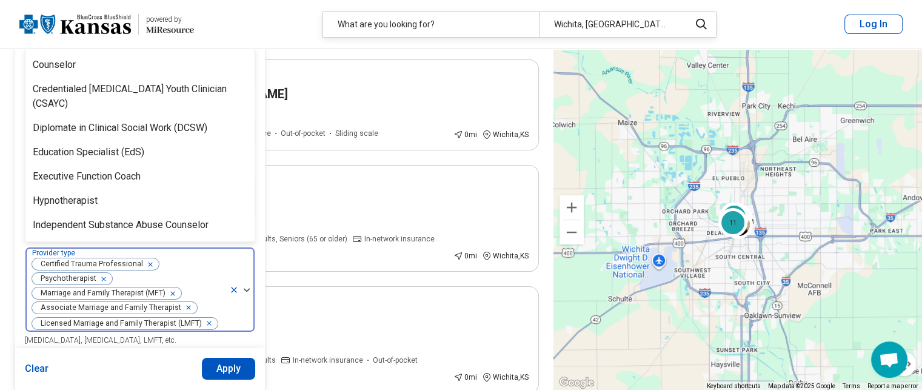
scroll to position [274, 0]
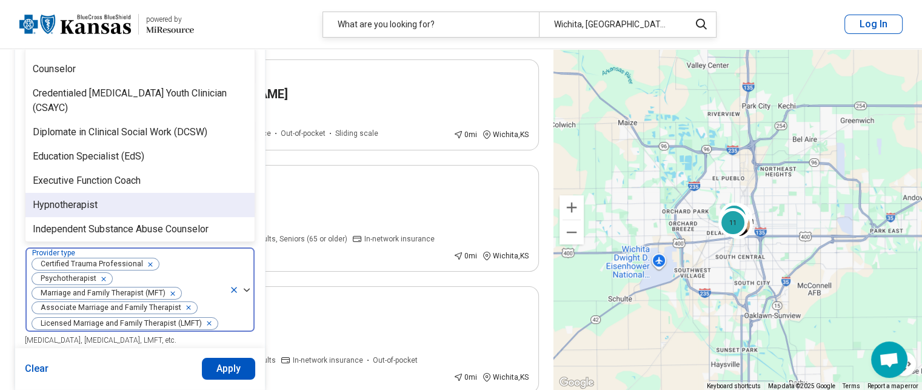
click at [215, 196] on div "Hypnotherapist" at bounding box center [139, 205] width 229 height 24
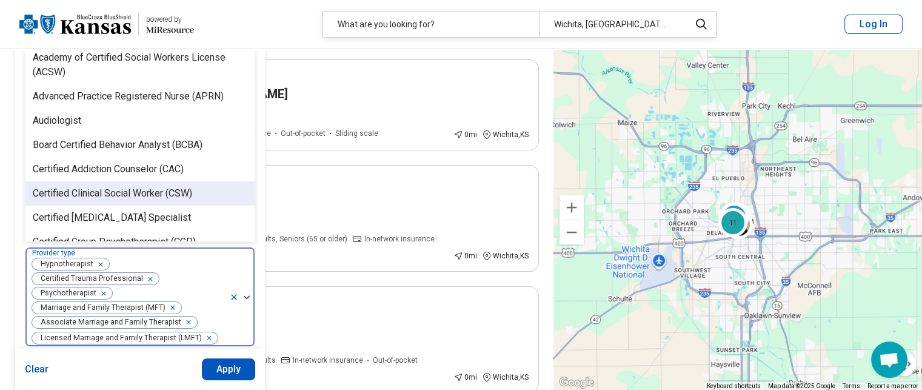
scroll to position [0, 0]
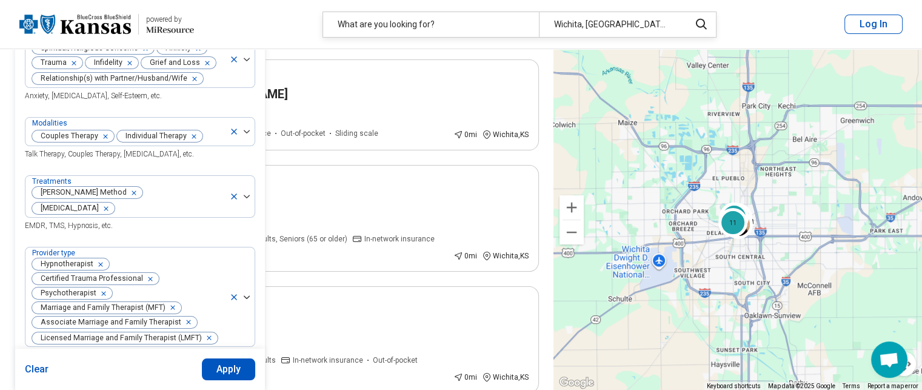
click at [229, 370] on button "Apply" at bounding box center [229, 369] width 54 height 22
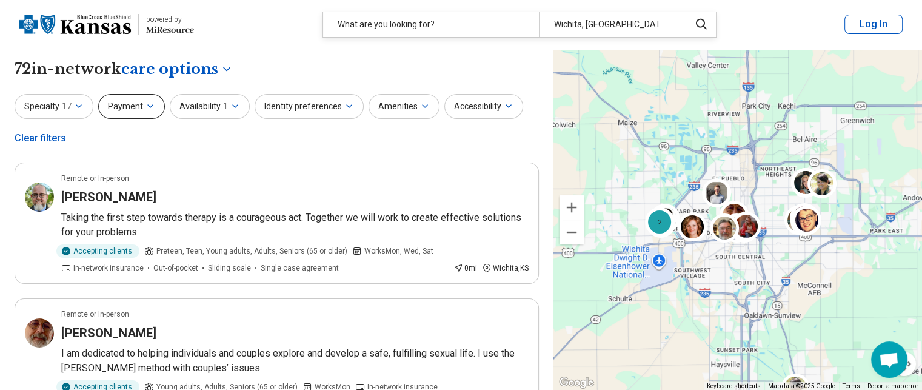
click at [142, 112] on button "Payment" at bounding box center [131, 106] width 67 height 25
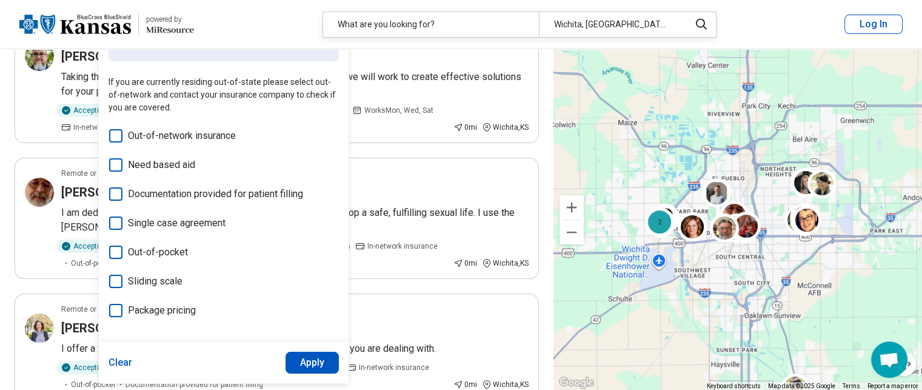
scroll to position [140, 0]
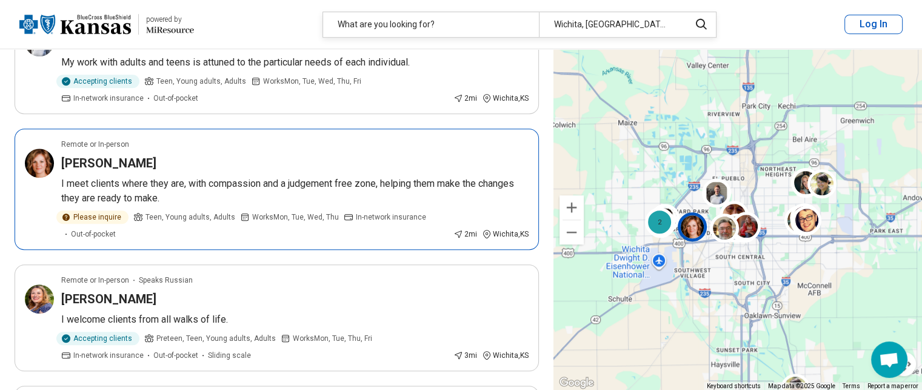
scroll to position [988, 0]
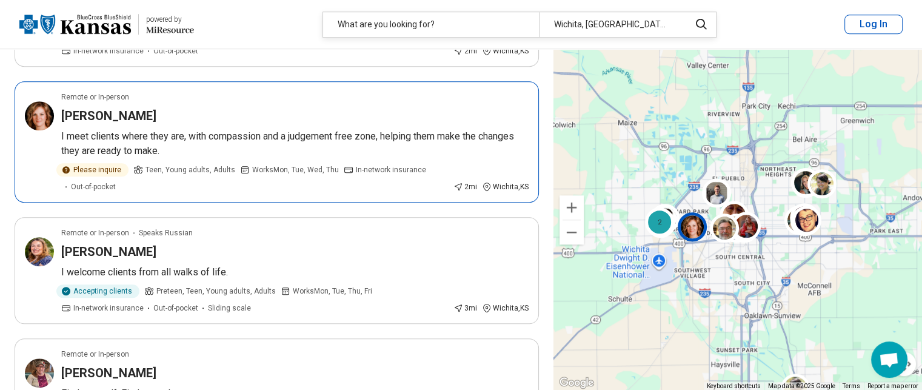
click at [98, 166] on div "Please inquire" at bounding box center [92, 169] width 72 height 13
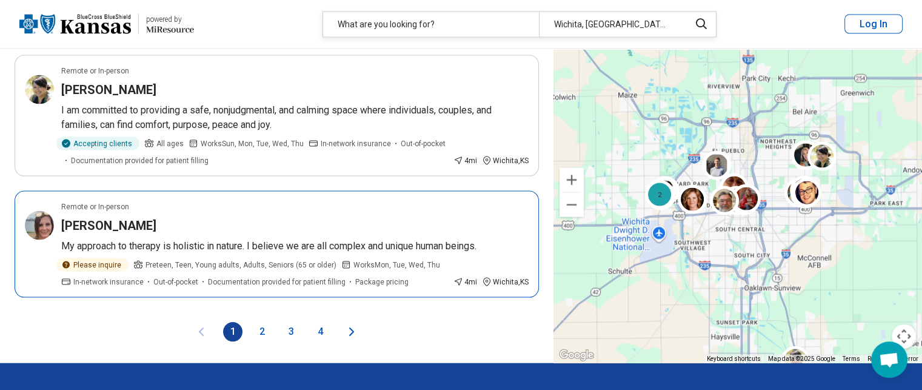
scroll to position [2435, 0]
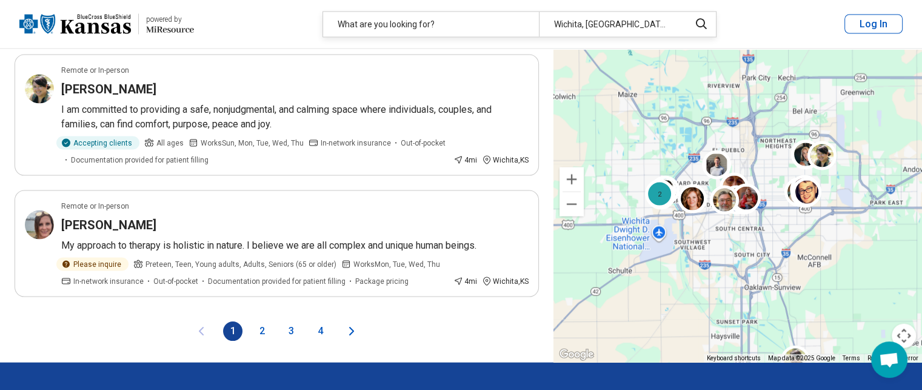
click at [262, 321] on button "2" at bounding box center [261, 330] width 19 height 19
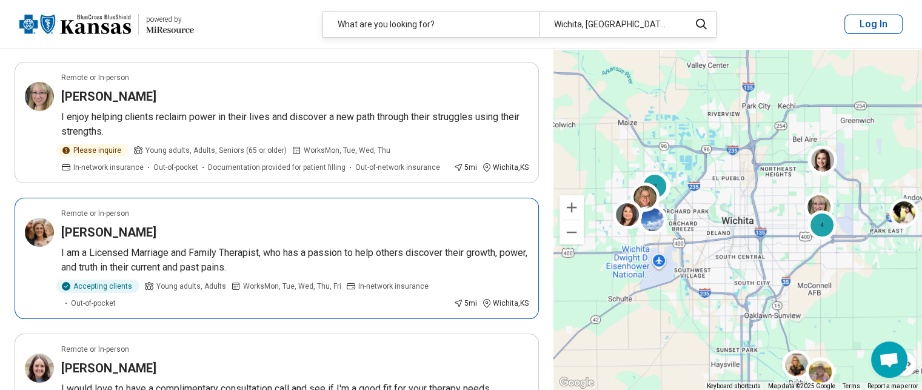
scroll to position [99, 0]
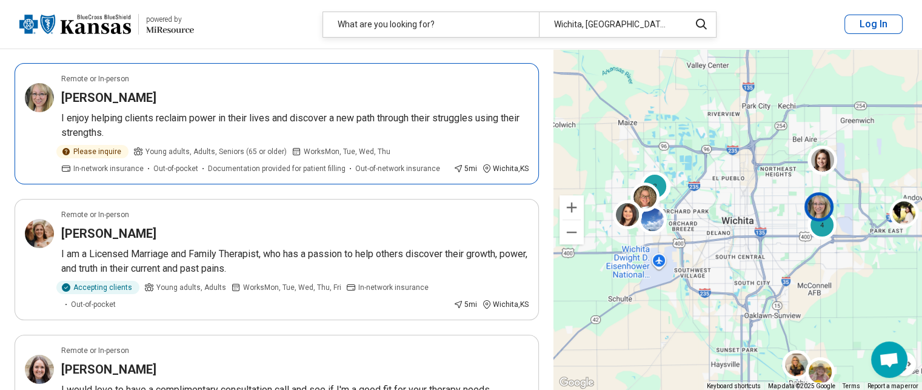
click at [107, 89] on h3 "Crystin Rice" at bounding box center [108, 97] width 95 height 17
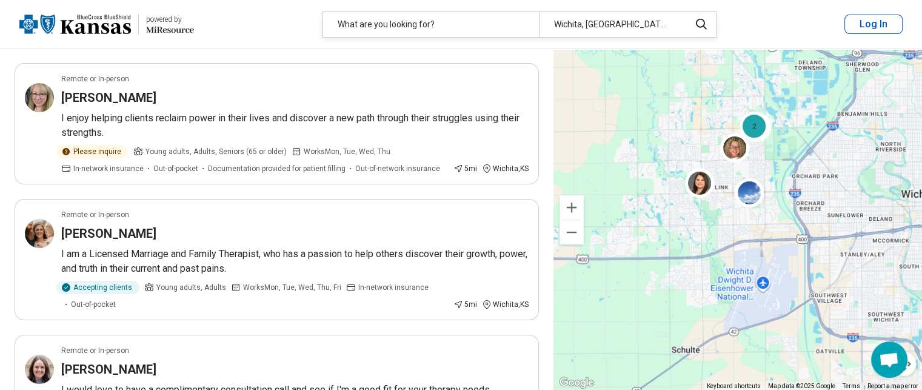
scroll to position [24, 0]
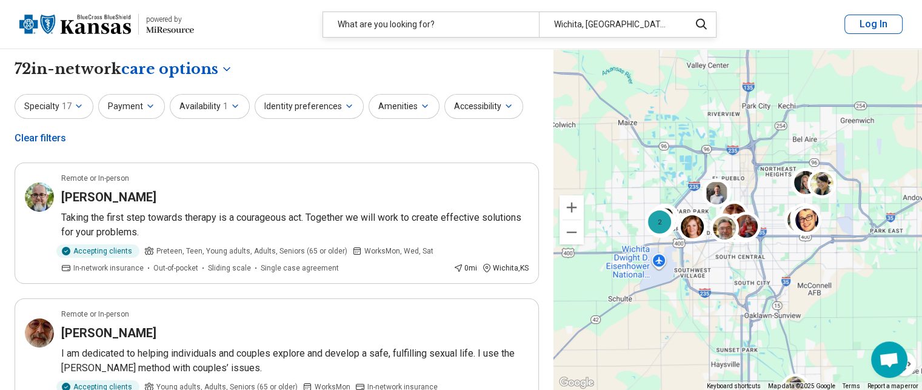
click at [846, 213] on div "2" at bounding box center [737, 219] width 369 height 341
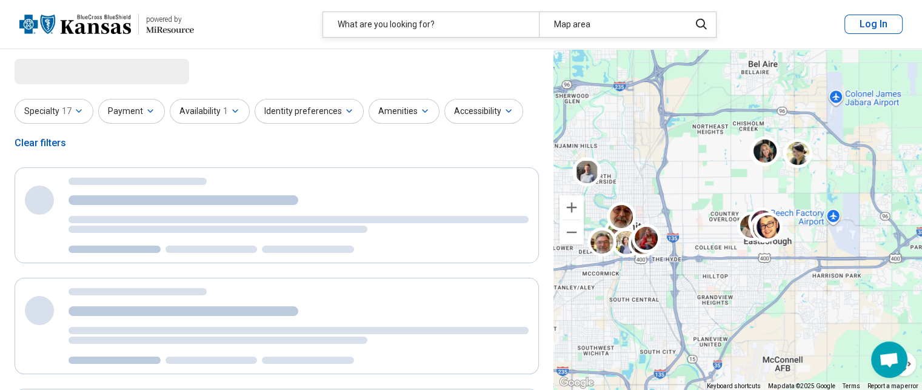
select select "***"
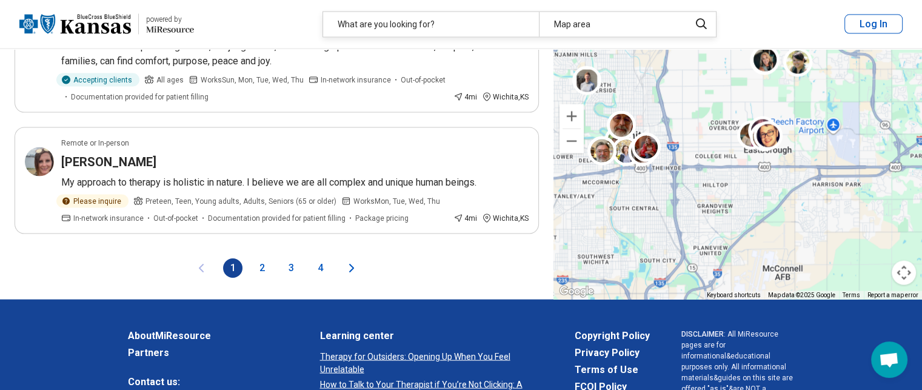
scroll to position [2499, 0]
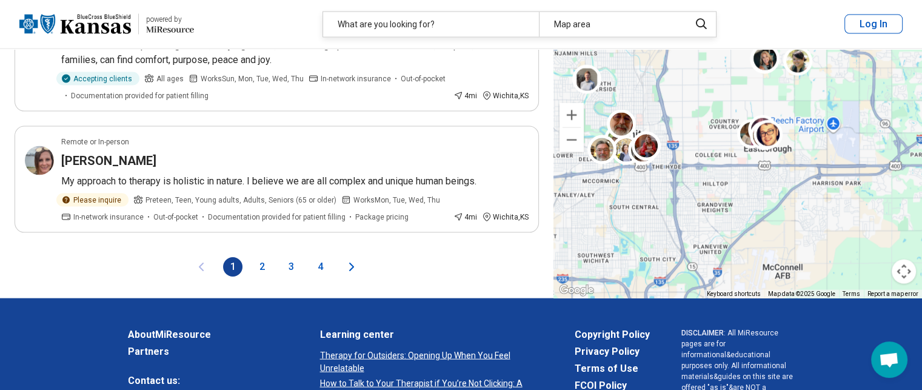
click at [289, 257] on button "3" at bounding box center [290, 266] width 19 height 19
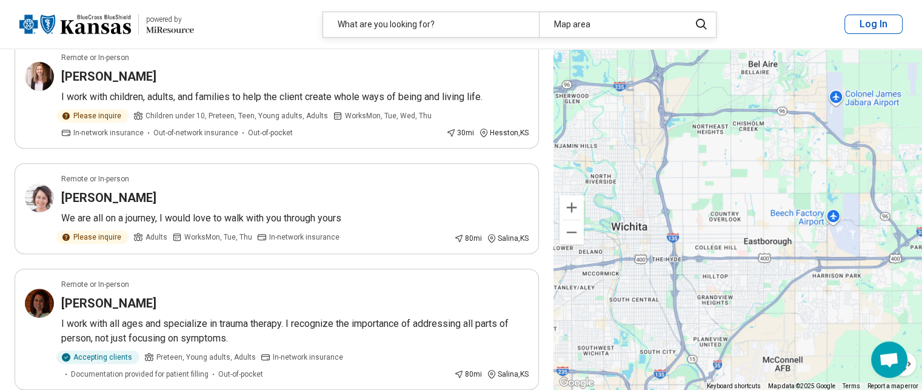
scroll to position [500, 0]
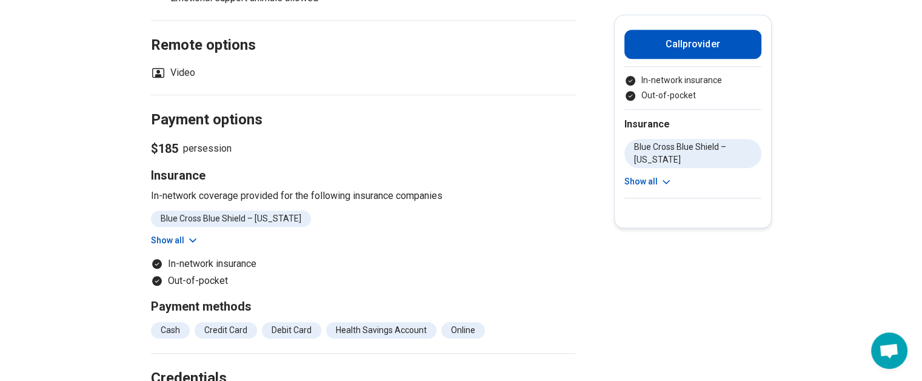
scroll to position [1080, 0]
click at [193, 235] on icon at bounding box center [193, 239] width 12 height 12
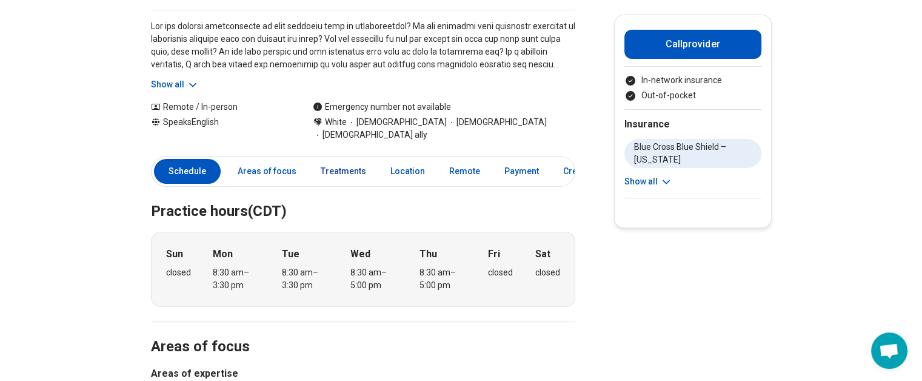
scroll to position [175, 0]
click at [517, 159] on link "Payment" at bounding box center [521, 171] width 49 height 25
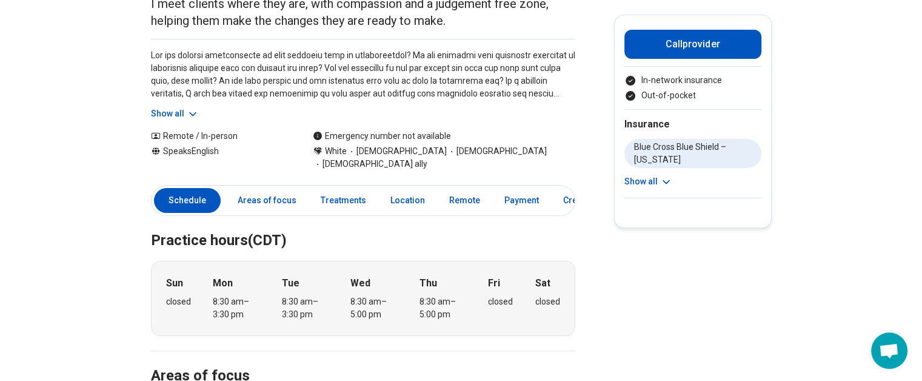
scroll to position [135, 0]
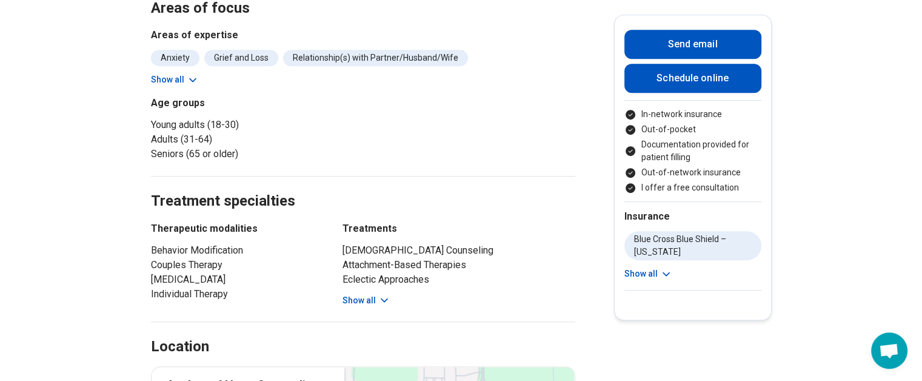
scroll to position [589, 0]
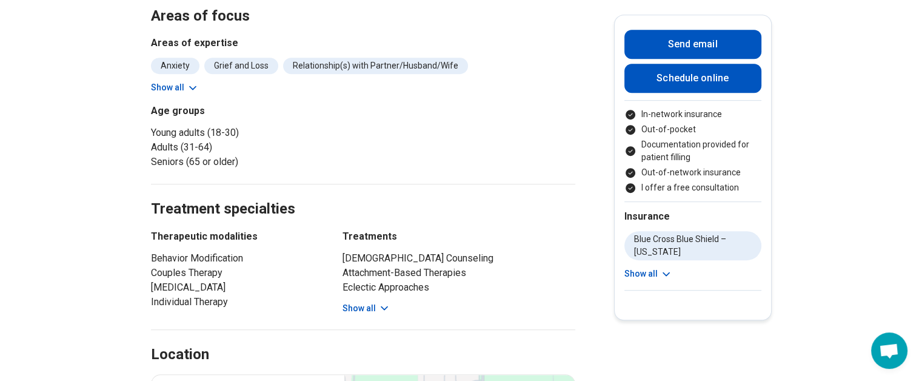
click at [379, 309] on button "Show all" at bounding box center [367, 308] width 48 height 13
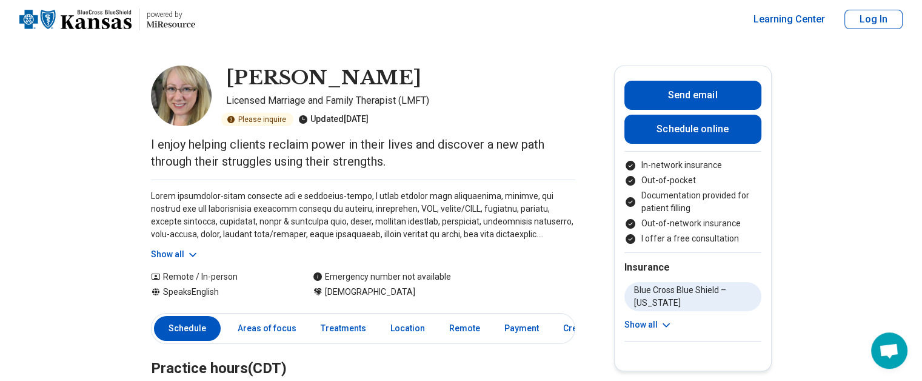
scroll to position [0, 0]
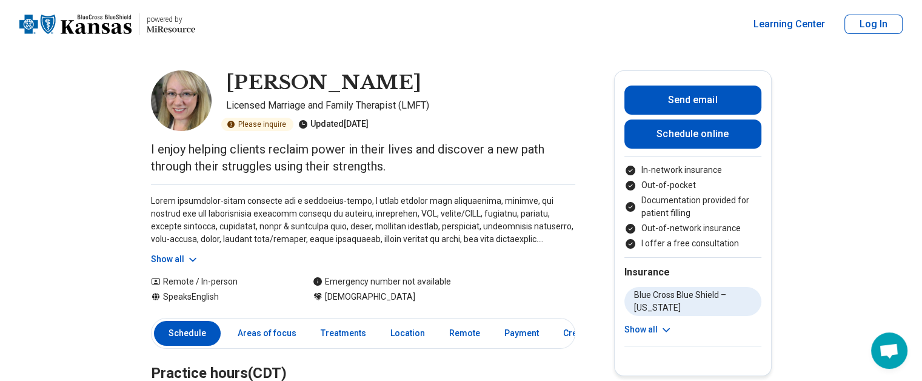
click at [184, 102] on img at bounding box center [181, 100] width 61 height 61
